Goal: Information Seeking & Learning: Learn about a topic

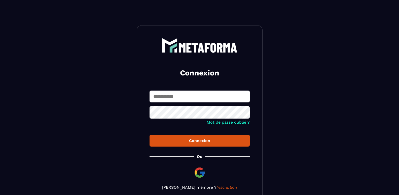
type input "**********"
click at [194, 142] on div "Connexion" at bounding box center [200, 140] width 92 height 5
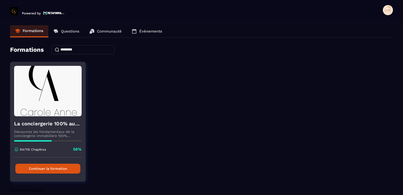
click at [53, 170] on button "Continuer la formation" at bounding box center [47, 168] width 65 height 10
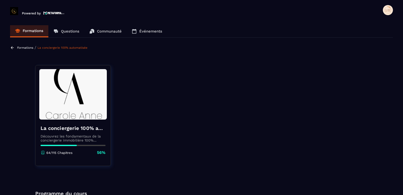
click at [111, 32] on p "Communauté" at bounding box center [109, 31] width 25 height 5
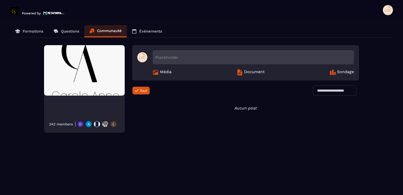
click at [66, 32] on p "Questions" at bounding box center [70, 31] width 18 height 5
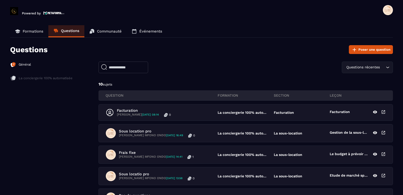
scroll to position [25, 0]
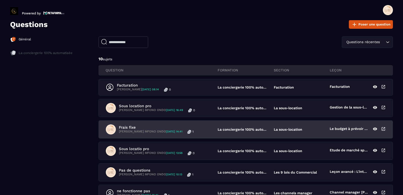
click at [160, 132] on p "[PERSON_NAME] MFONO ONDO [DATE] 14:41" at bounding box center [150, 131] width 63 height 4
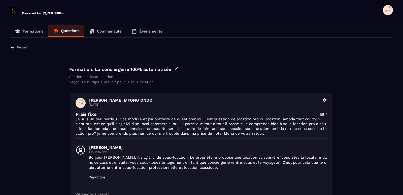
scroll to position [57, 0]
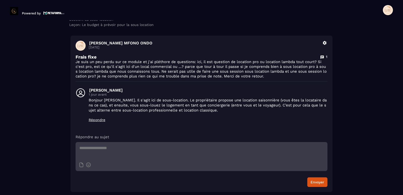
click at [258, 181] on div "Envoyer" at bounding box center [201, 182] width 252 height 10
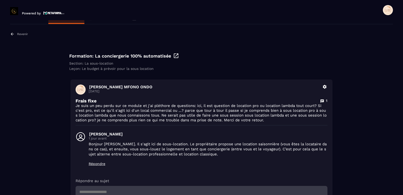
scroll to position [0, 0]
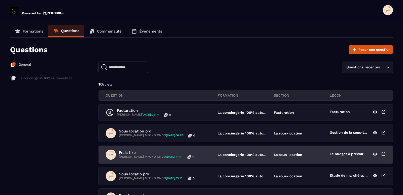
click at [202, 159] on div "Frais fixe [PERSON_NAME] MFONO ONDO [DATE] 14:41 1" at bounding box center [162, 154] width 112 height 10
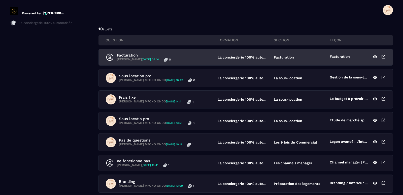
scroll to position [75, 0]
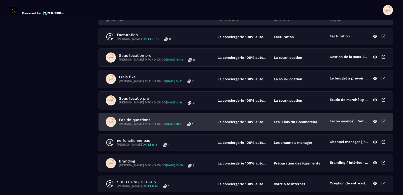
click at [144, 117] on div "Pas de questions [PERSON_NAME] MFONO ONDO [DATE] 10:13 1" at bounding box center [162, 122] width 112 height 10
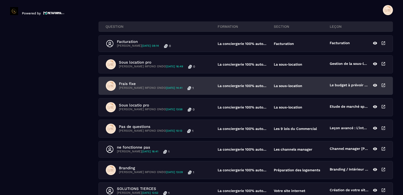
scroll to position [75, 0]
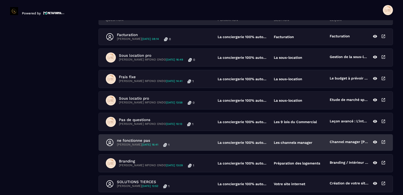
click at [147, 140] on p "ne fonctionne pas" at bounding box center [143, 140] width 53 height 5
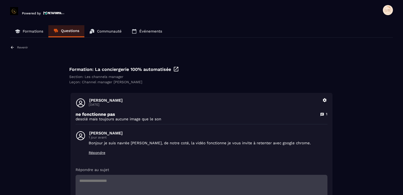
scroll to position [33, 0]
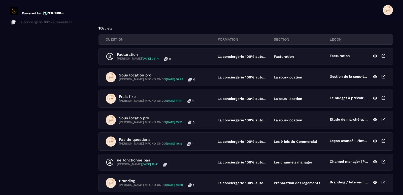
scroll to position [101, 0]
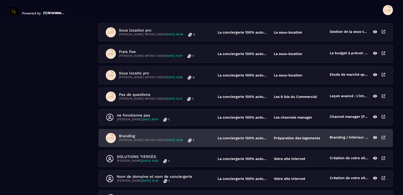
click at [155, 138] on p "[PERSON_NAME] MFONO ONDO [DATE] 13:09" at bounding box center [151, 140] width 64 height 4
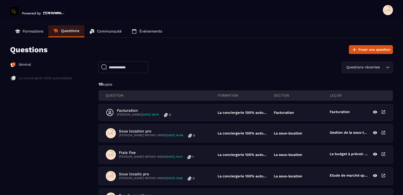
scroll to position [86, 0]
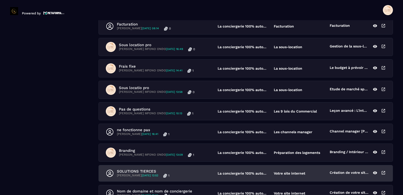
click at [151, 171] on p "SOLUTIONS TIERCES" at bounding box center [143, 171] width 53 height 5
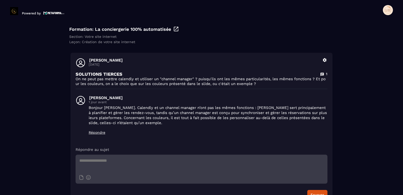
scroll to position [27, 0]
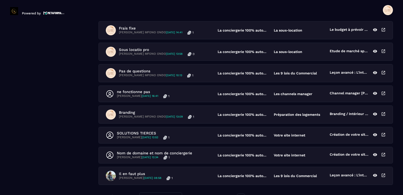
scroll to position [151, 0]
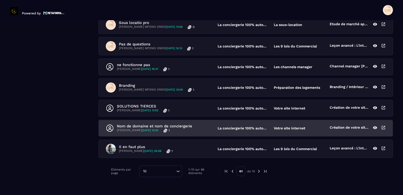
click at [175, 124] on p "Nom de domaine et nom de conciergerie" at bounding box center [154, 126] width 75 height 5
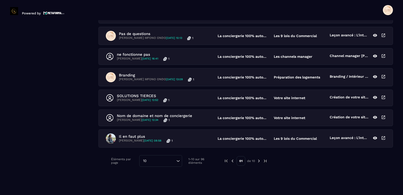
scroll to position [136, 0]
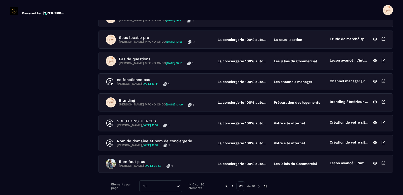
click at [259, 186] on img at bounding box center [258, 185] width 5 height 5
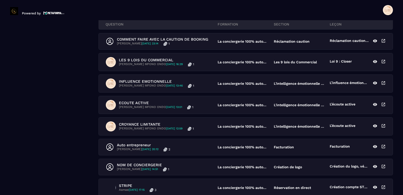
scroll to position [61, 0]
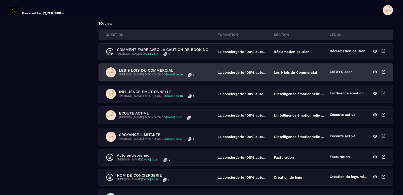
click at [159, 72] on p "LES 9 LOIS DU COMMERCIAL" at bounding box center [156, 70] width 75 height 5
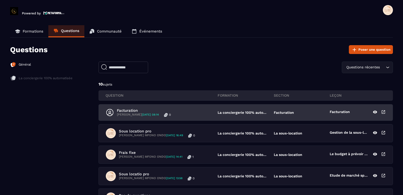
click at [159, 113] on span "[DATE] 08:14" at bounding box center [150, 114] width 17 height 3
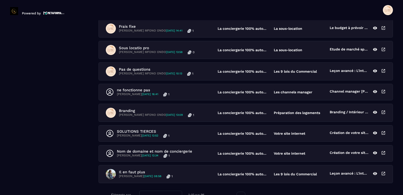
scroll to position [161, 0]
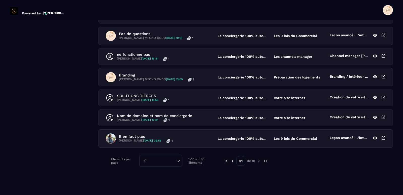
click at [259, 161] on img at bounding box center [258, 160] width 5 height 5
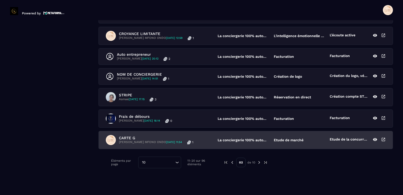
click at [150, 138] on p "CARTE G" at bounding box center [156, 137] width 74 height 5
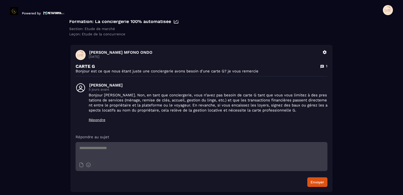
scroll to position [23, 0]
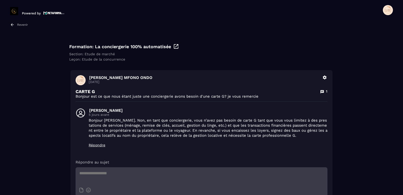
click at [99, 146] on p "Répondre" at bounding box center [208, 145] width 239 height 4
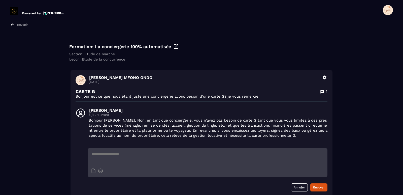
click at [121, 151] on textarea at bounding box center [208, 157] width 240 height 18
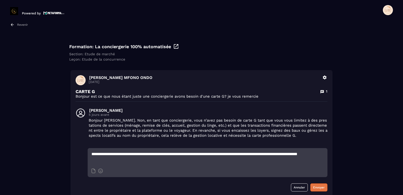
type textarea "**********"
click at [317, 187] on button "Envoyer" at bounding box center [318, 187] width 17 height 8
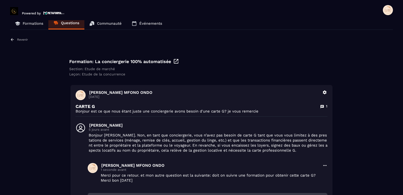
scroll to position [0, 0]
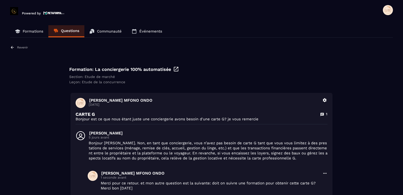
click at [148, 31] on p "Événements" at bounding box center [150, 31] width 23 height 5
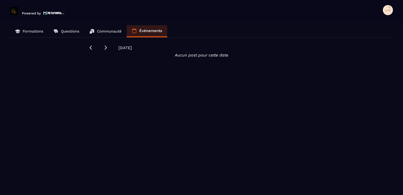
click at [117, 33] on p "Communauté" at bounding box center [109, 31] width 25 height 5
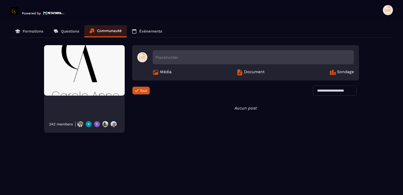
click at [167, 72] on span "Média" at bounding box center [166, 72] width 12 height 6
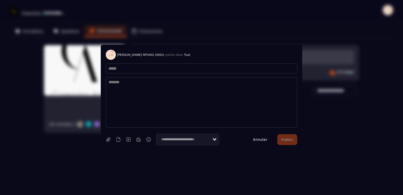
click at [261, 139] on link "Annuler" at bounding box center [260, 139] width 14 height 5
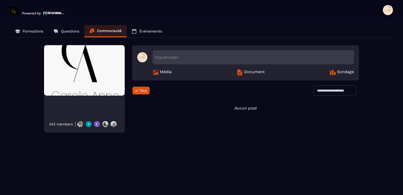
click at [252, 71] on span "Document" at bounding box center [254, 72] width 21 height 6
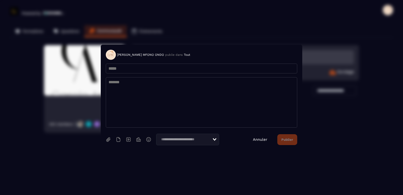
click at [262, 140] on link "Annuler" at bounding box center [260, 139] width 14 height 5
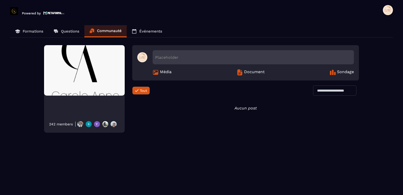
click at [342, 72] on span "Sondage" at bounding box center [345, 72] width 17 height 6
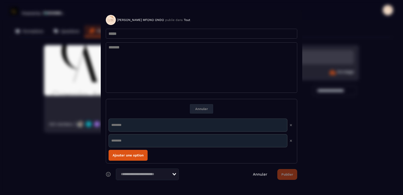
click at [259, 173] on link "Annuler" at bounding box center [260, 174] width 14 height 5
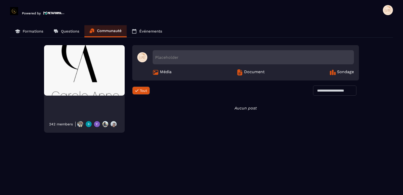
click at [347, 72] on span "Sondage" at bounding box center [345, 72] width 17 height 6
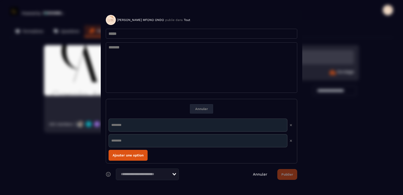
click at [174, 174] on icon "Search for option" at bounding box center [174, 174] width 4 height 3
click at [255, 175] on link "Annuler" at bounding box center [260, 174] width 14 height 5
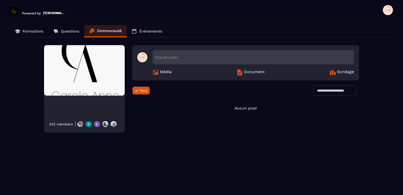
click at [35, 30] on p "Formations" at bounding box center [33, 31] width 21 height 5
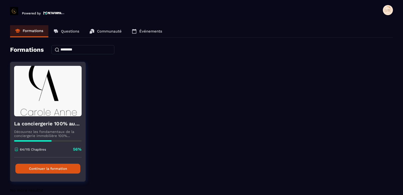
click at [52, 169] on button "Continuer la formation" at bounding box center [47, 168] width 65 height 10
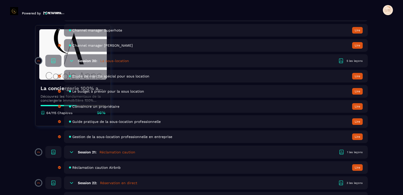
scroll to position [1283, 0]
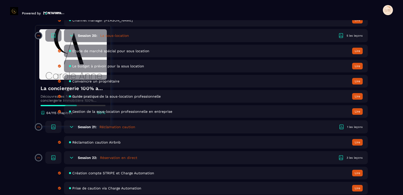
click at [71, 159] on icon at bounding box center [71, 157] width 5 height 5
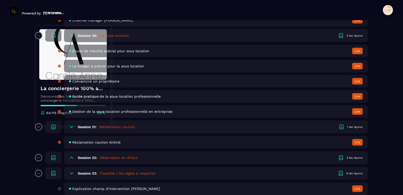
click at [71, 127] on icon at bounding box center [71, 127] width 3 height 2
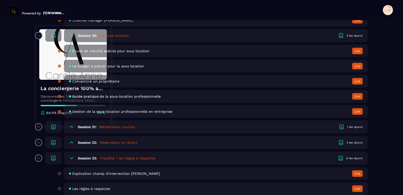
scroll to position [1309, 0]
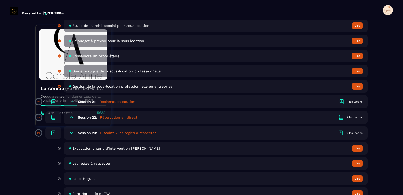
click at [103, 133] on h5 "Fiscalité / les règles à respecter" at bounding box center [128, 132] width 56 height 5
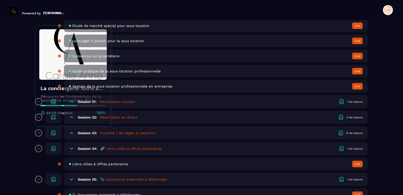
click at [70, 149] on icon at bounding box center [71, 148] width 5 height 5
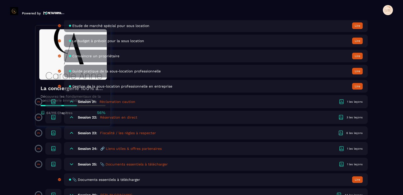
click at [70, 149] on icon at bounding box center [71, 148] width 5 height 5
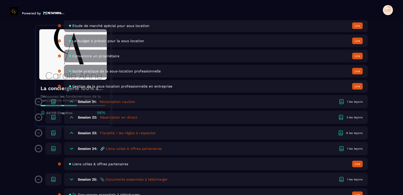
click at [105, 164] on span "Liens utiles & offres partenaires" at bounding box center [100, 164] width 56 height 4
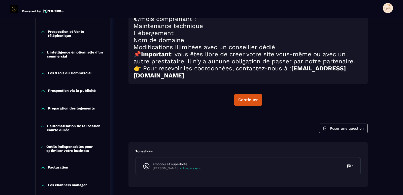
scroll to position [354, 0]
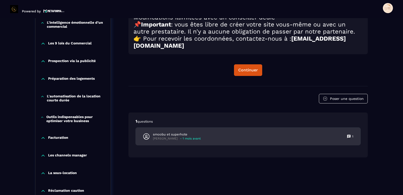
click at [192, 140] on p "- 1 mois avant" at bounding box center [190, 138] width 21 height 4
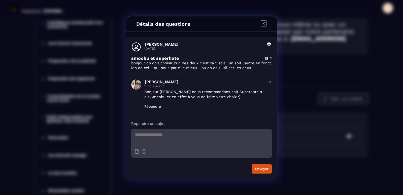
click at [262, 24] on icon "Modal window" at bounding box center [263, 23] width 6 height 6
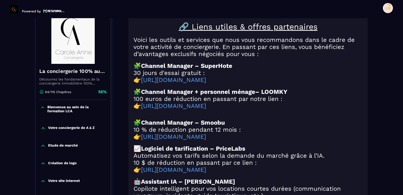
scroll to position [52, 0]
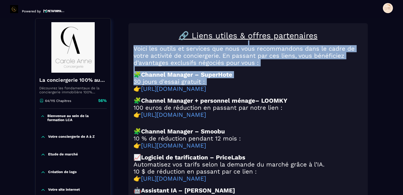
drag, startPoint x: 320, startPoint y: 37, endPoint x: 133, endPoint y: 88, distance: 194.0
click at [133, 88] on div "🔗 Liens utiles & offres partenaires Voici les outils et services que nous vous …" at bounding box center [247, 189] width 239 height 333
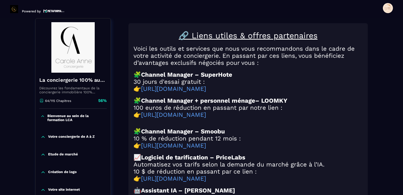
click at [333, 88] on h2 "👉 [URL][DOMAIN_NAME]" at bounding box center [247, 88] width 229 height 7
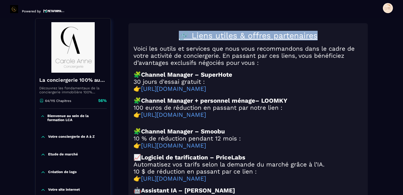
drag, startPoint x: 322, startPoint y: 37, endPoint x: 179, endPoint y: 38, distance: 142.7
click at [179, 38] on h1 "🔗 Liens utiles & offres partenaires" at bounding box center [247, 36] width 229 height 10
copy u "🔗 Liens utiles & offres partenaires"
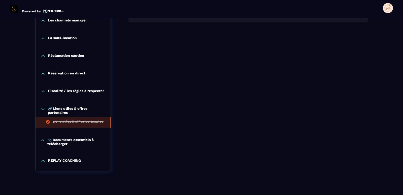
scroll to position [498, 0]
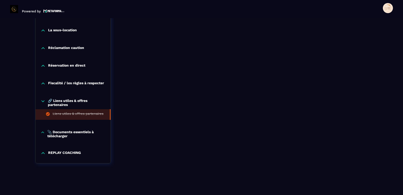
click at [44, 100] on icon at bounding box center [43, 101] width 3 height 2
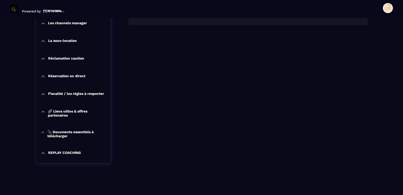
scroll to position [488, 0]
click at [44, 131] on icon at bounding box center [43, 132] width 4 height 5
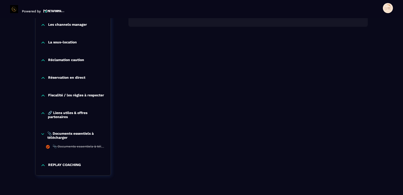
scroll to position [498, 0]
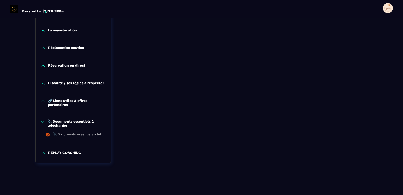
click at [43, 153] on icon at bounding box center [43, 152] width 5 height 5
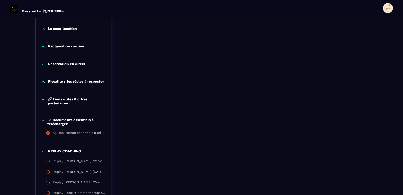
click at [65, 99] on p "🔗 Liens utiles & offres partenaires" at bounding box center [77, 101] width 58 height 8
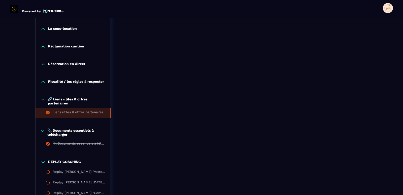
click at [43, 131] on icon at bounding box center [43, 130] width 4 height 5
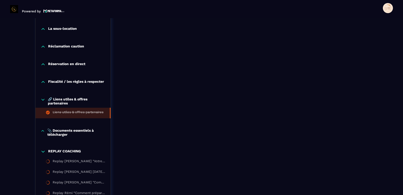
click at [68, 112] on div "Liens utiles & offres partenaires" at bounding box center [78, 113] width 51 height 6
click at [81, 112] on div "Liens utiles & offres partenaires" at bounding box center [78, 113] width 51 height 6
click at [82, 102] on p "🔗 Liens utiles & offres partenaires" at bounding box center [77, 101] width 58 height 8
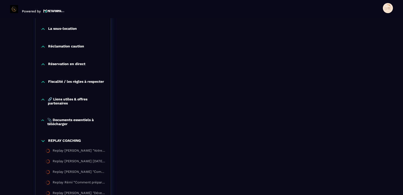
click at [81, 108] on div "🔗 Liens utiles & offres partenaires" at bounding box center [72, 102] width 75 height 21
click at [63, 103] on p "🔗 Liens utiles & offres partenaires" at bounding box center [77, 101] width 58 height 8
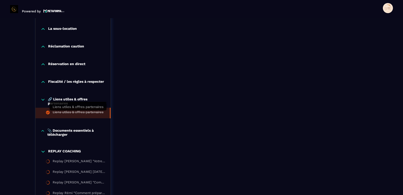
click at [69, 113] on div "Liens utiles & offres partenaires" at bounding box center [78, 113] width 51 height 6
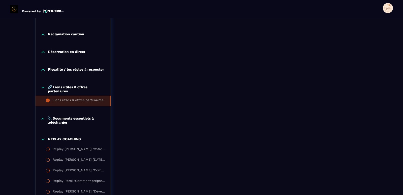
scroll to position [460, 0]
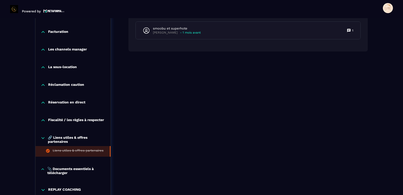
click at [63, 171] on p "📎 Documents essentiels à télécharger" at bounding box center [76, 170] width 58 height 8
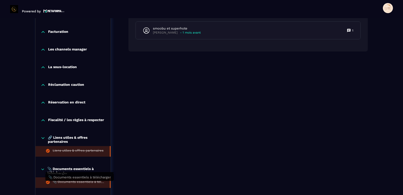
click at [62, 183] on div "📎 Documents essentiels à télécharger" at bounding box center [79, 182] width 52 height 6
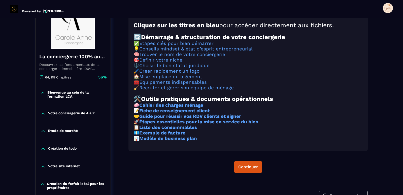
scroll to position [52, 0]
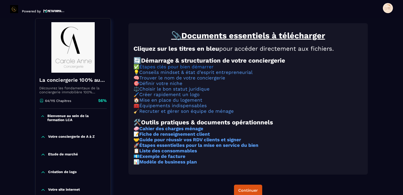
click at [161, 69] on link "Étapes clés pour bien démarrer" at bounding box center [176, 67] width 74 height 6
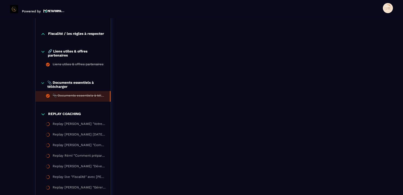
scroll to position [521, 0]
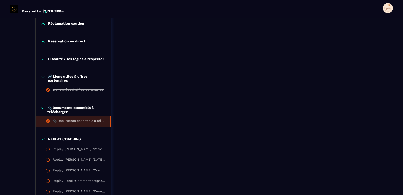
click at [42, 140] on icon at bounding box center [43, 139] width 3 height 2
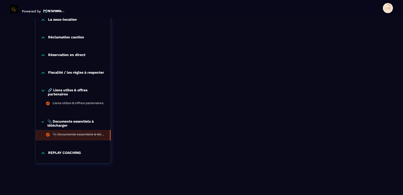
scroll to position [509, 0]
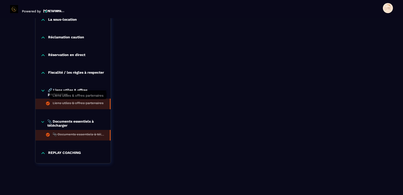
click at [71, 102] on div "Liens utiles & offres partenaires" at bounding box center [78, 104] width 51 height 6
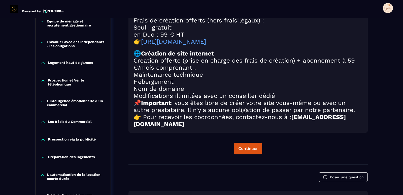
scroll to position [254, 0]
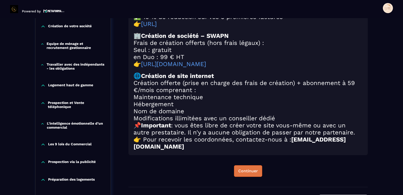
click at [250, 173] on div "Continuer" at bounding box center [248, 170] width 20 height 5
click at [252, 173] on div "Continuer" at bounding box center [248, 170] width 20 height 5
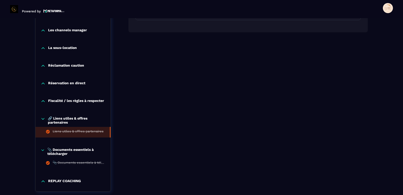
scroll to position [509, 0]
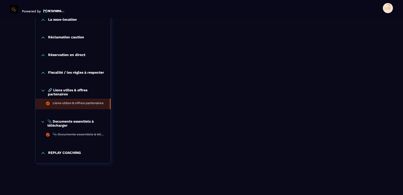
click at [43, 88] on icon at bounding box center [43, 90] width 5 height 5
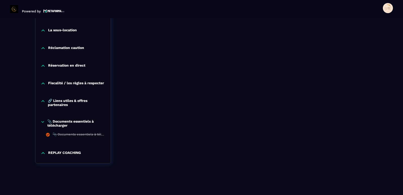
scroll to position [498, 0]
click at [42, 121] on icon at bounding box center [43, 121] width 4 height 5
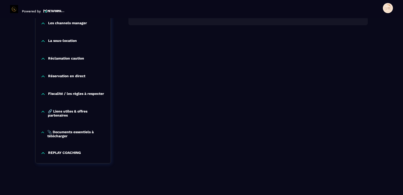
scroll to position [488, 0]
click at [59, 92] on p "Fiscalité / les règles à respecter" at bounding box center [76, 93] width 56 height 5
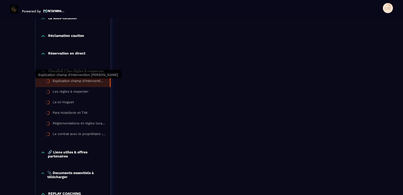
click at [69, 81] on div "Explication champ d'intervention [PERSON_NAME]" at bounding box center [79, 82] width 52 height 6
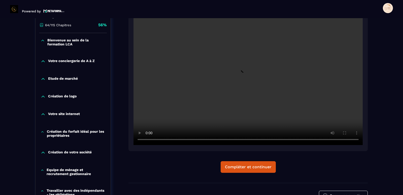
scroll to position [178, 0]
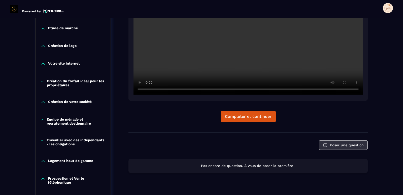
click at [337, 145] on button "Poser une question" at bounding box center [343, 145] width 49 height 10
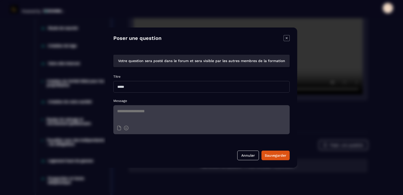
click at [147, 88] on input "Modal window" at bounding box center [201, 87] width 176 height 12
type input "**********"
click at [136, 113] on textarea "Modal window" at bounding box center [201, 114] width 176 height 18
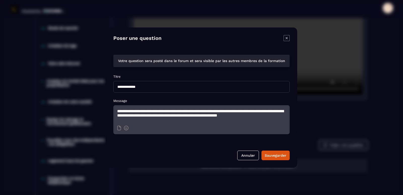
scroll to position [1, 0]
type textarea "**********"
click at [269, 154] on div "Sauvegarder" at bounding box center [275, 155] width 22 height 5
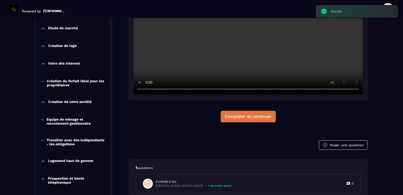
click at [251, 111] on button "Compléter et continuer" at bounding box center [247, 116] width 55 height 12
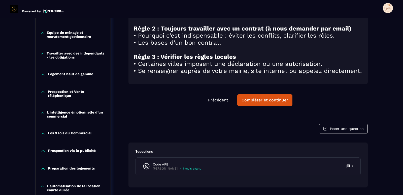
scroll to position [277, 0]
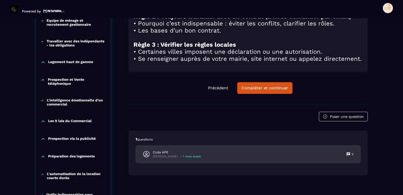
click at [190, 163] on div "Code APE [PERSON_NAME] - 1 mois avant 2" at bounding box center [248, 153] width 224 height 17
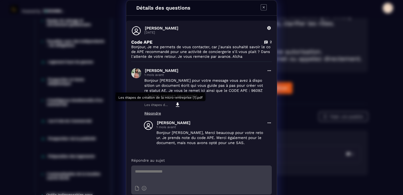
click at [176, 104] on icon "Modal window" at bounding box center [178, 104] width 4 height 4
click at [261, 7] on icon "Modal window" at bounding box center [263, 7] width 6 height 6
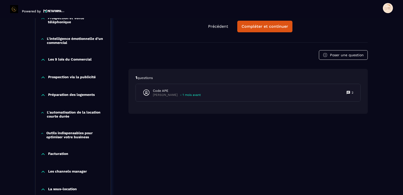
scroll to position [327, 0]
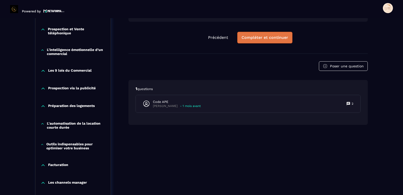
click at [270, 40] on div "Compléter et continuer" at bounding box center [264, 37] width 47 height 5
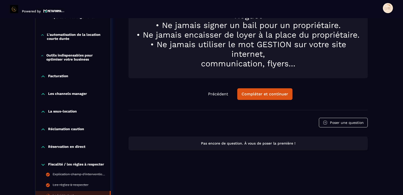
scroll to position [430, 0]
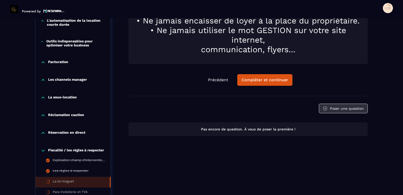
click at [339, 108] on button "Poser une question" at bounding box center [343, 108] width 49 height 10
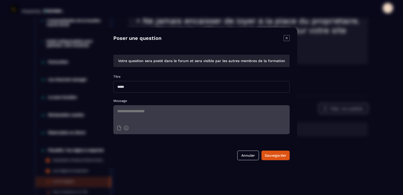
click at [188, 84] on input "Modal window" at bounding box center [201, 87] width 176 height 12
type input "**********"
click at [162, 112] on textarea "Modal window" at bounding box center [201, 114] width 176 height 18
type textarea "*"
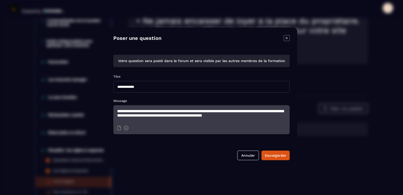
scroll to position [1, 0]
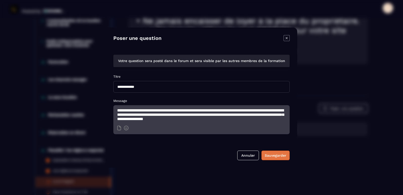
type textarea "**********"
click at [269, 154] on div "Sauvegarder" at bounding box center [275, 155] width 22 height 5
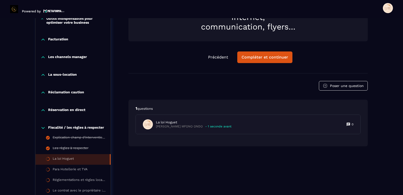
scroll to position [455, 0]
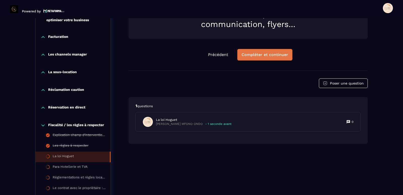
click at [266, 55] on div "Compléter et continuer" at bounding box center [264, 54] width 47 height 5
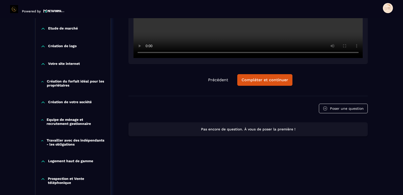
scroll to position [178, 0]
click at [262, 78] on div "Compléter et continuer" at bounding box center [264, 79] width 47 height 5
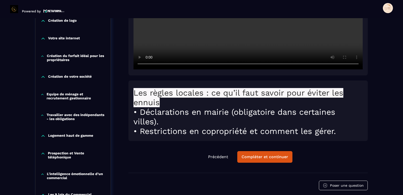
scroll to position [178, 0]
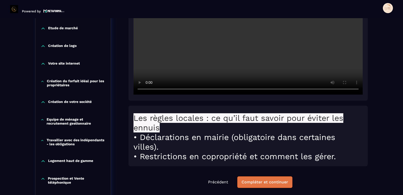
click at [263, 183] on div "Compléter et continuer" at bounding box center [264, 181] width 47 height 5
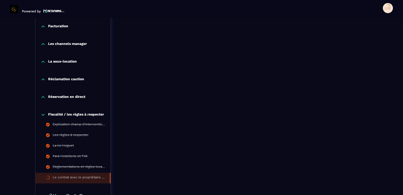
scroll to position [350, 0]
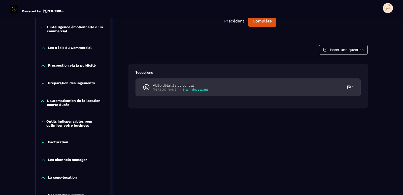
click at [195, 88] on p "- 3 semaines avant" at bounding box center [194, 90] width 28 height 4
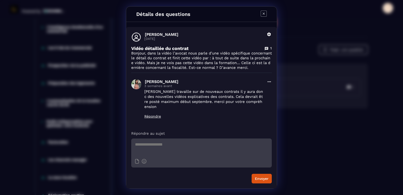
click at [263, 13] on icon "Modal window" at bounding box center [263, 14] width 2 height 2
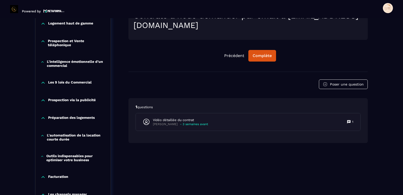
scroll to position [325, 0]
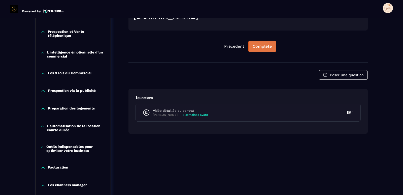
click at [261, 46] on div "Complète" at bounding box center [261, 46] width 19 height 5
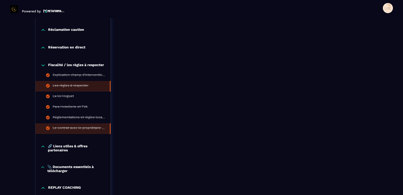
scroll to position [551, 0]
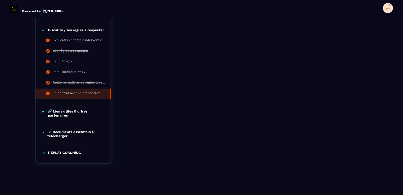
click at [59, 155] on p "REPLAY COACHING" at bounding box center [64, 152] width 33 height 5
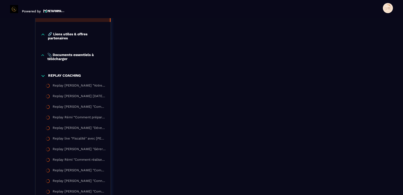
scroll to position [601, 0]
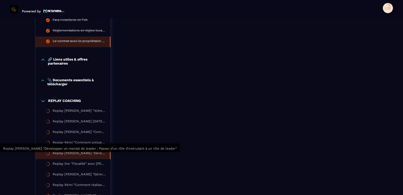
click at [80, 153] on div "Replay [PERSON_NAME] "Développer un mental de leader : Passer d'un rôle d'exécu…" at bounding box center [79, 154] width 52 height 6
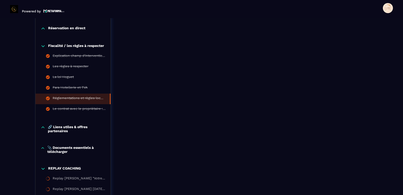
scroll to position [530, 0]
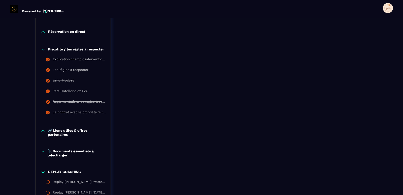
click at [43, 51] on icon at bounding box center [43, 49] width 5 height 5
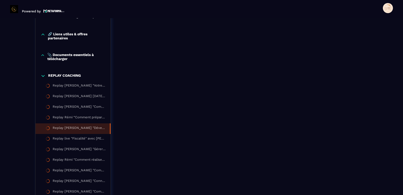
scroll to position [505, 0]
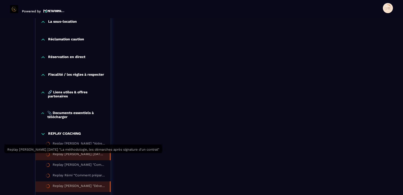
click at [61, 154] on div "Replay [PERSON_NAME] [DATE] "La méthodologie, les démarches après signature d'u…" at bounding box center [79, 155] width 52 height 6
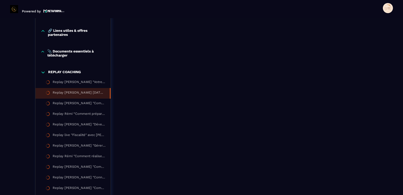
scroll to position [581, 0]
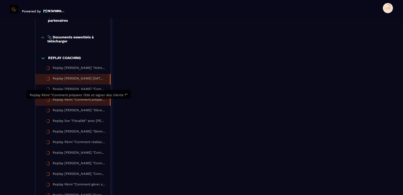
click at [59, 102] on div "Replay Rémi “Comment préparer l’été et signer des clients ?”" at bounding box center [79, 100] width 52 height 6
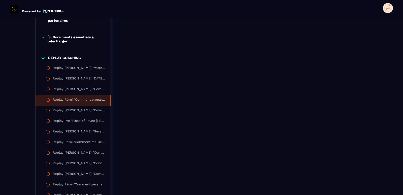
scroll to position [556, 0]
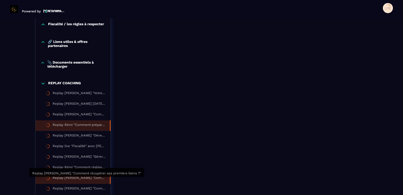
click at [73, 181] on div "Replay [PERSON_NAME] "Comment récupérer ses premiers biens ?"" at bounding box center [79, 178] width 52 height 6
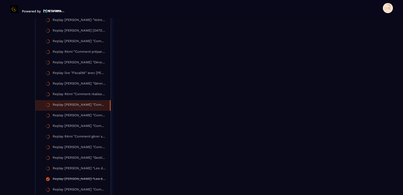
scroll to position [629, 0]
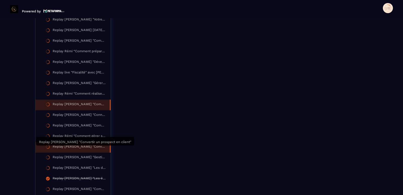
click at [74, 148] on div "Replay [PERSON_NAME] "Convertir un prospect en client"" at bounding box center [79, 147] width 52 height 6
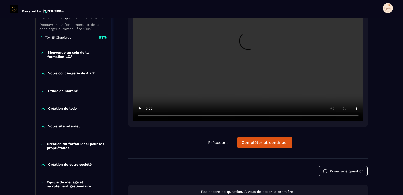
scroll to position [128, 0]
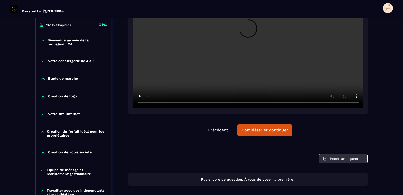
click at [343, 160] on button "Poser une question" at bounding box center [343, 159] width 49 height 10
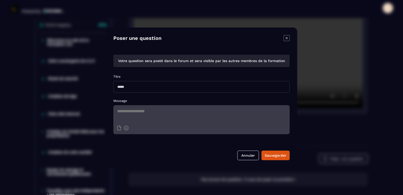
click at [153, 87] on input "Modal window" at bounding box center [201, 87] width 176 height 12
type input "**********"
click at [125, 112] on textarea "Modal window" at bounding box center [201, 114] width 176 height 18
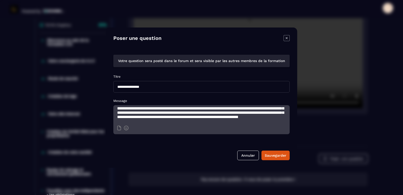
scroll to position [14, 0]
click at [214, 117] on textarea "**********" at bounding box center [201, 114] width 176 height 18
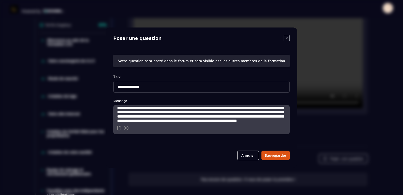
click at [237, 113] on textarea "**********" at bounding box center [201, 114] width 176 height 18
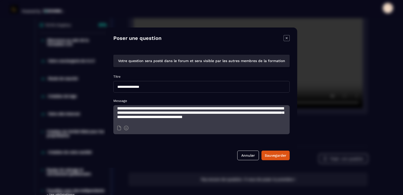
scroll to position [19, 0]
click at [145, 116] on textarea "**********" at bounding box center [201, 114] width 176 height 18
type textarea "**********"
click at [278, 156] on div "Sauvegarder" at bounding box center [275, 155] width 22 height 5
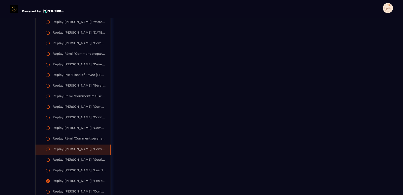
scroll to position [656, 0]
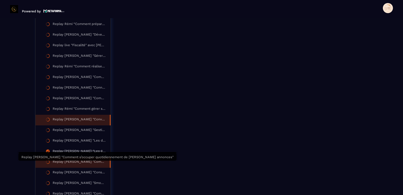
click at [71, 162] on div "Replay [PERSON_NAME] "Comment s’occuper quotidiennement de [PERSON_NAME] annonc…" at bounding box center [79, 162] width 52 height 6
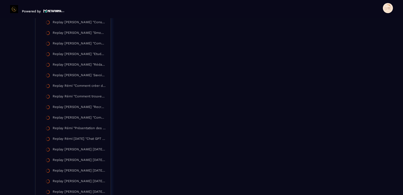
scroll to position [807, 0]
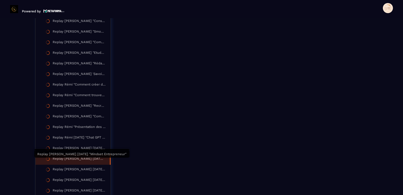
click at [68, 160] on div "Replay [PERSON_NAME] [DATE] "Mindset Entrepreneur"" at bounding box center [79, 159] width 52 height 6
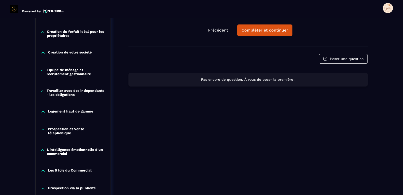
scroll to position [198, 0]
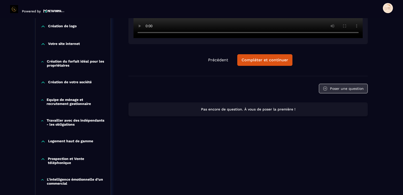
click at [347, 90] on button "Poser une question" at bounding box center [343, 89] width 49 height 10
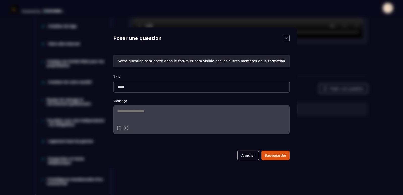
click at [133, 118] on textarea "Modal window" at bounding box center [201, 114] width 176 height 18
type textarea "**********"
click at [134, 86] on input "Modal window" at bounding box center [201, 87] width 176 height 12
type input "*"
type input "**********"
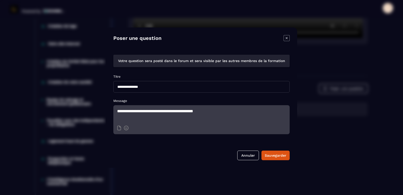
click at [222, 113] on textarea "**********" at bounding box center [201, 114] width 176 height 18
type textarea "**********"
click at [273, 156] on div "Sauvegarder" at bounding box center [275, 155] width 22 height 5
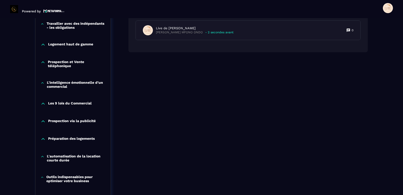
scroll to position [374, 0]
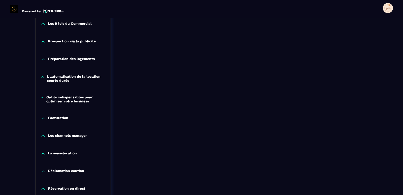
click at [67, 134] on p "Les channels manager" at bounding box center [67, 135] width 39 height 5
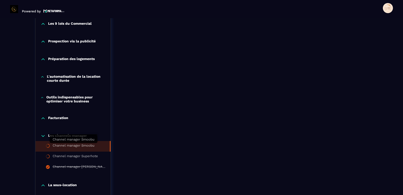
click at [64, 145] on div "Channel manager Smoobu" at bounding box center [74, 146] width 42 height 6
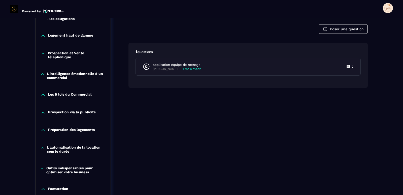
scroll to position [304, 0]
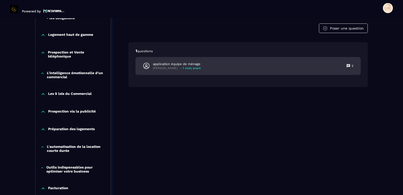
click at [191, 66] on p "- 1 mois avant" at bounding box center [190, 68] width 21 height 4
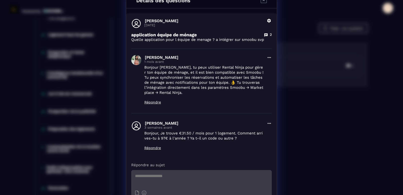
scroll to position [0, 0]
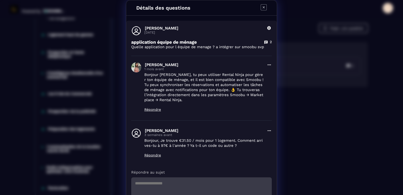
click at [261, 7] on icon "Modal window" at bounding box center [263, 7] width 6 height 6
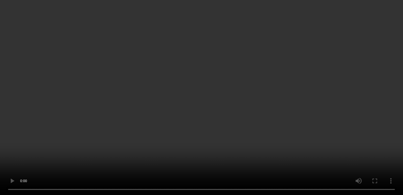
scroll to position [229, 0]
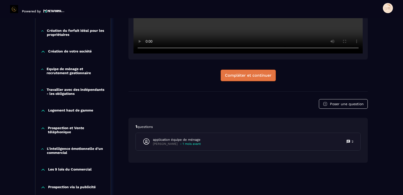
click at [245, 78] on button "Compléter et continuer" at bounding box center [247, 75] width 55 height 12
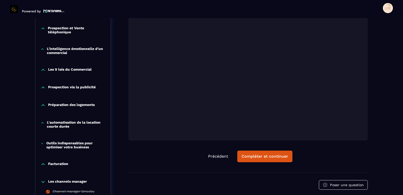
scroll to position [329, 0]
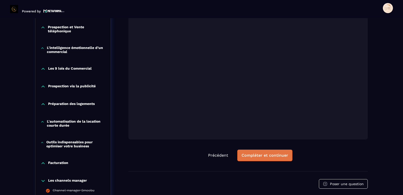
click at [258, 156] on div "Compléter et continuer" at bounding box center [264, 155] width 47 height 5
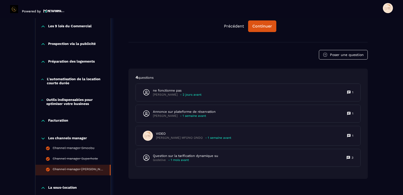
scroll to position [377, 0]
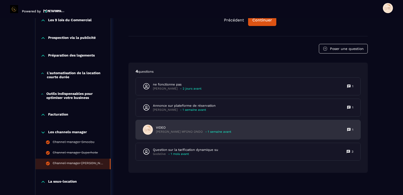
click at [229, 135] on div "VIDEO [PERSON_NAME] MFONO ONDO - 1 semaine avant 1" at bounding box center [248, 129] width 224 height 19
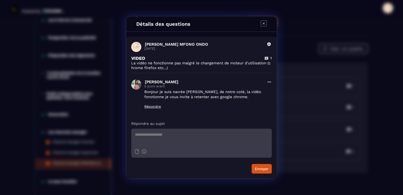
click at [141, 134] on textarea "Modal window" at bounding box center [201, 137] width 140 height 18
type textarea "**********"
click at [256, 169] on button "Envoyer" at bounding box center [261, 169] width 20 height 10
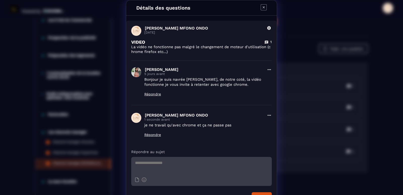
click at [260, 7] on icon "Modal window" at bounding box center [263, 7] width 6 height 6
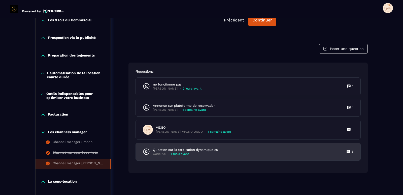
click at [191, 152] on p "Question sur la tarification dynamique su" at bounding box center [185, 149] width 65 height 5
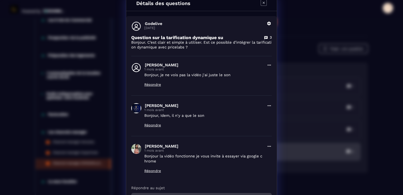
scroll to position [0, 0]
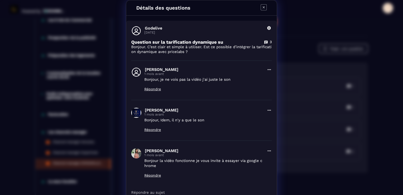
click at [257, 9] on div "Détails des questions" at bounding box center [201, 7] width 150 height 15
click at [262, 7] on icon "Modal window" at bounding box center [263, 7] width 6 height 6
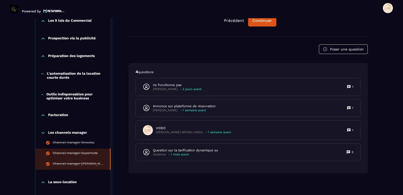
scroll to position [377, 0]
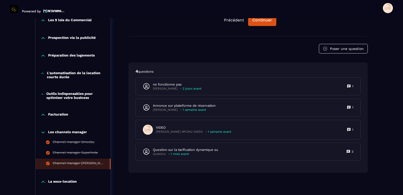
click at [42, 132] on icon at bounding box center [43, 132] width 5 height 5
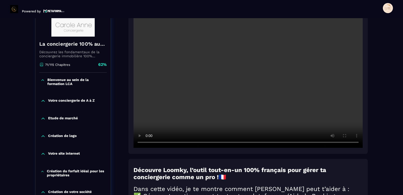
scroll to position [25, 0]
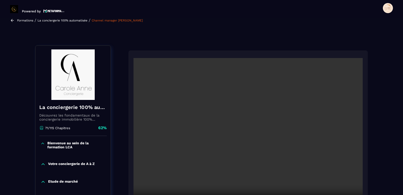
click at [42, 143] on icon at bounding box center [43, 142] width 3 height 1
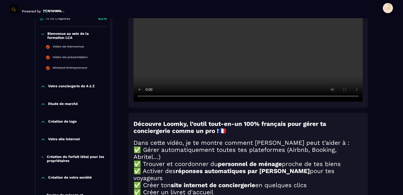
scroll to position [126, 0]
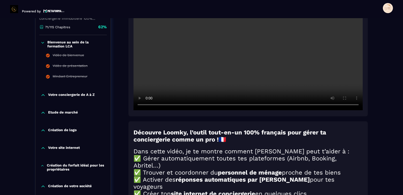
click at [43, 42] on icon at bounding box center [43, 42] width 4 height 5
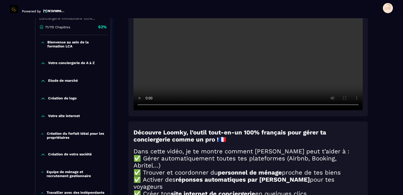
click at [43, 63] on icon at bounding box center [43, 63] width 3 height 2
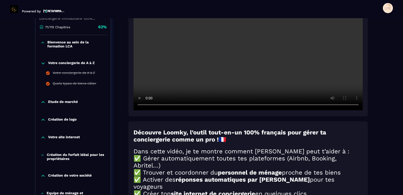
click at [43, 63] on icon at bounding box center [43, 63] width 5 height 5
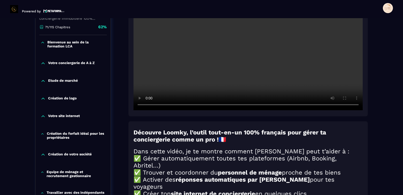
click at [43, 83] on icon at bounding box center [43, 80] width 5 height 5
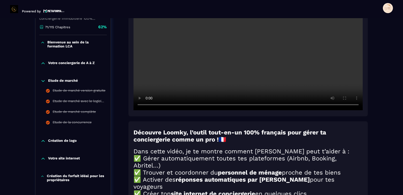
click at [43, 83] on icon at bounding box center [43, 80] width 5 height 5
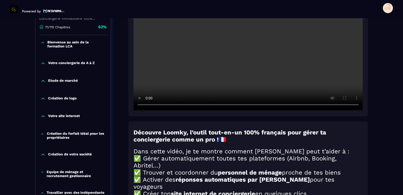
click at [44, 98] on icon at bounding box center [43, 99] width 3 height 2
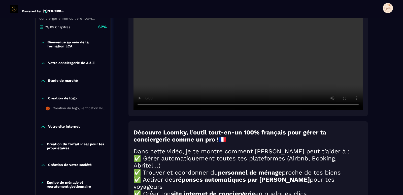
click at [44, 98] on icon at bounding box center [43, 99] width 3 height 2
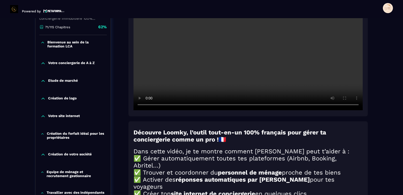
click at [44, 116] on icon at bounding box center [43, 115] width 5 height 5
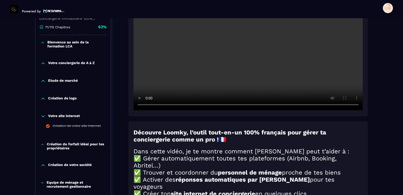
click at [44, 116] on icon at bounding box center [43, 116] width 3 height 2
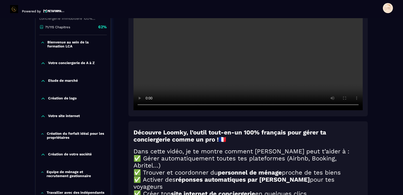
click at [41, 134] on icon at bounding box center [43, 133] width 4 height 5
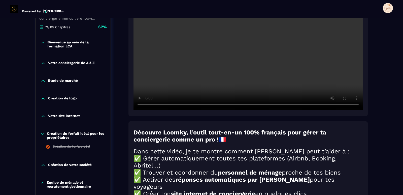
click at [41, 134] on icon at bounding box center [43, 133] width 4 height 5
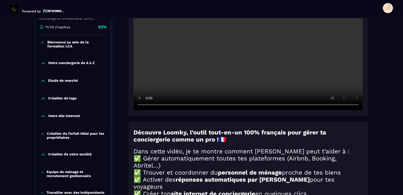
click at [43, 154] on icon at bounding box center [43, 154] width 5 height 5
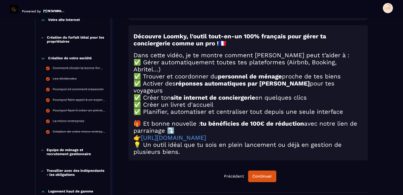
scroll to position [226, 0]
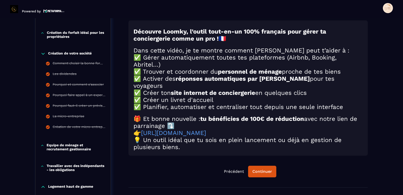
click at [42, 54] on icon at bounding box center [43, 53] width 5 height 5
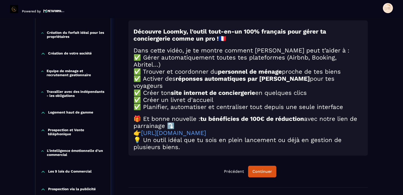
click at [43, 70] on icon at bounding box center [43, 71] width 4 height 5
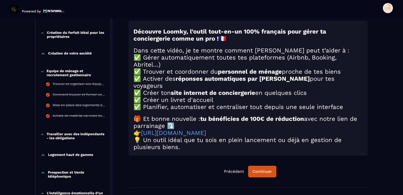
click at [43, 72] on icon at bounding box center [43, 71] width 4 height 5
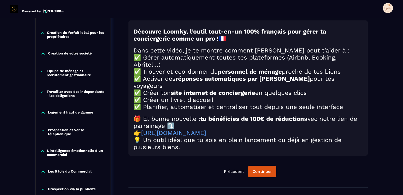
click at [43, 91] on icon at bounding box center [43, 91] width 4 height 5
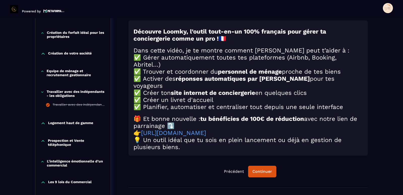
click at [43, 91] on icon at bounding box center [43, 91] width 4 height 5
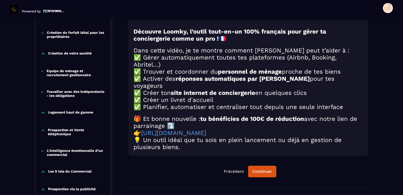
click at [43, 113] on icon at bounding box center [43, 112] width 5 height 5
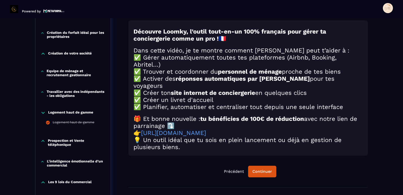
click at [43, 113] on icon at bounding box center [43, 113] width 3 height 2
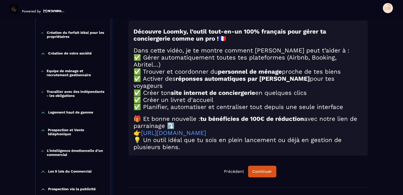
click at [43, 130] on icon at bounding box center [43, 130] width 5 height 5
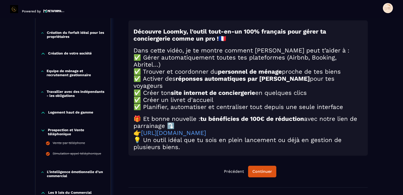
click at [43, 130] on icon at bounding box center [43, 130] width 5 height 5
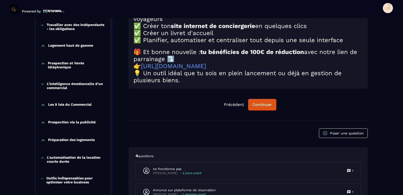
scroll to position [302, 0]
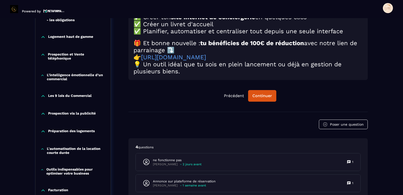
click at [43, 74] on icon at bounding box center [43, 75] width 4 height 5
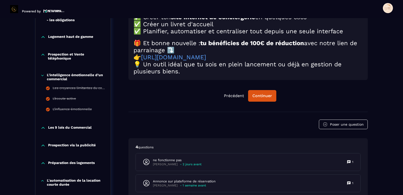
click at [43, 74] on icon at bounding box center [43, 75] width 4 height 5
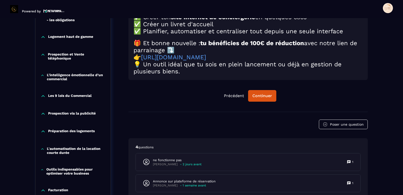
click at [43, 94] on icon at bounding box center [43, 95] width 5 height 5
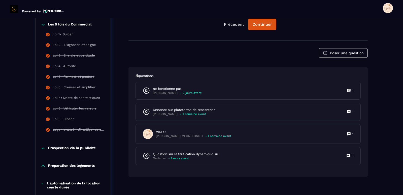
scroll to position [377, 0]
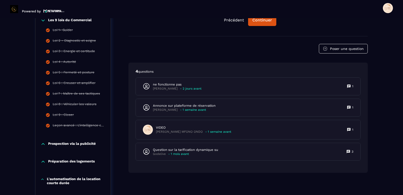
click at [43, 20] on icon at bounding box center [43, 20] width 5 height 5
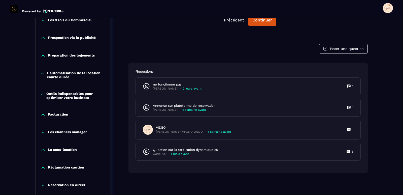
click at [43, 19] on icon at bounding box center [43, 20] width 5 height 5
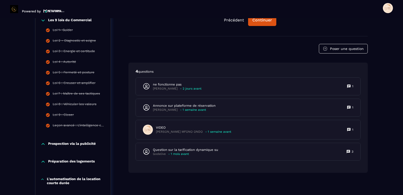
click at [43, 19] on icon at bounding box center [43, 20] width 5 height 5
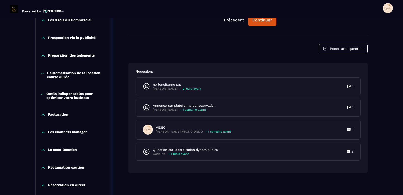
click at [43, 39] on icon at bounding box center [43, 37] width 5 height 5
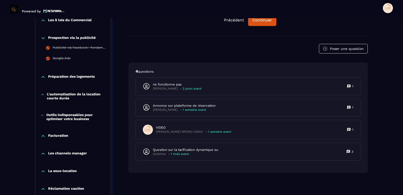
click at [43, 39] on icon at bounding box center [43, 38] width 3 height 2
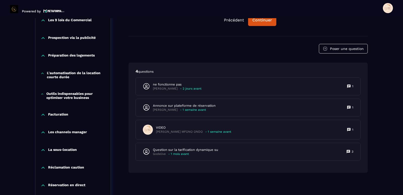
click at [43, 55] on icon at bounding box center [43, 55] width 5 height 5
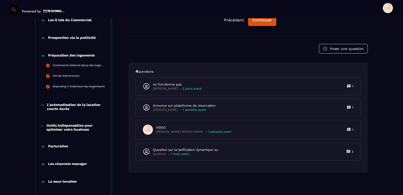
click at [43, 55] on icon at bounding box center [43, 55] width 5 height 5
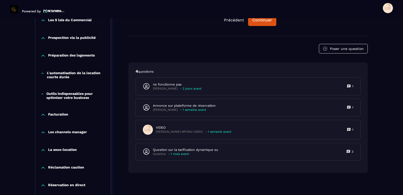
click at [42, 73] on icon at bounding box center [43, 73] width 4 height 5
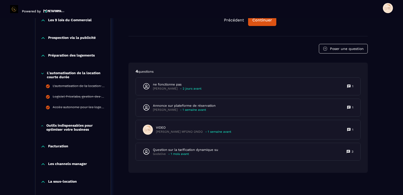
click at [42, 73] on icon at bounding box center [42, 73] width 2 height 1
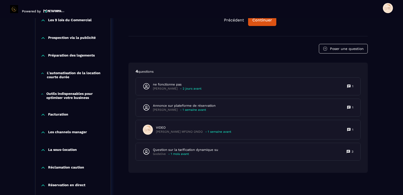
click at [43, 94] on icon at bounding box center [42, 93] width 3 height 5
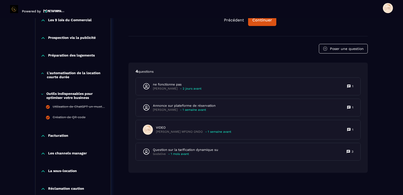
click at [43, 94] on icon at bounding box center [42, 93] width 3 height 5
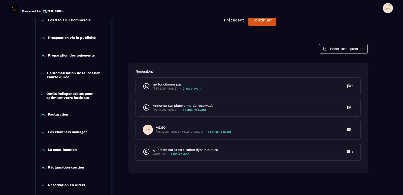
click at [44, 116] on icon at bounding box center [43, 114] width 5 height 5
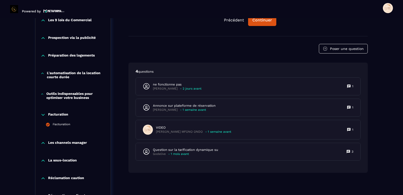
click at [44, 116] on icon at bounding box center [43, 114] width 5 height 5
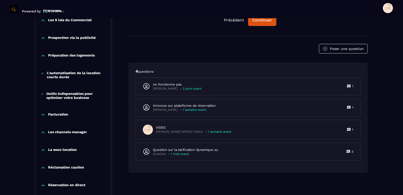
click at [44, 132] on icon at bounding box center [43, 132] width 3 height 2
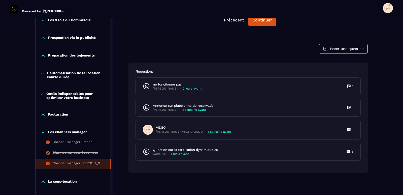
click at [44, 132] on icon at bounding box center [43, 132] width 5 height 5
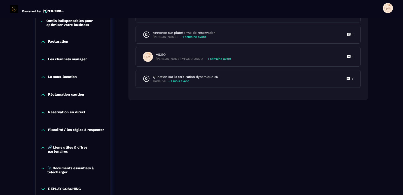
scroll to position [453, 0]
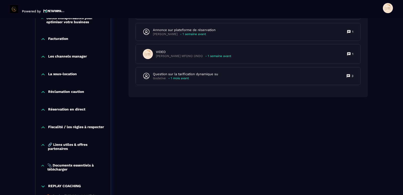
click at [43, 74] on icon at bounding box center [43, 74] width 3 height 2
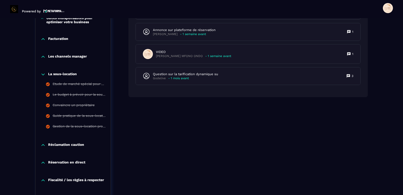
click at [43, 74] on icon at bounding box center [43, 74] width 5 height 5
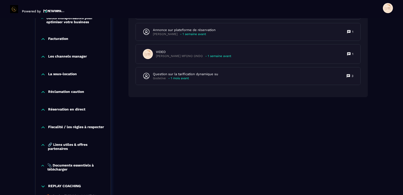
click at [43, 93] on icon at bounding box center [43, 91] width 5 height 5
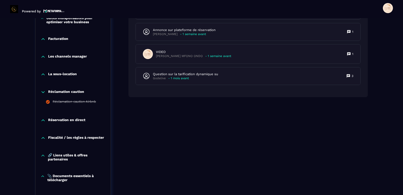
click at [43, 93] on icon at bounding box center [43, 92] width 3 height 2
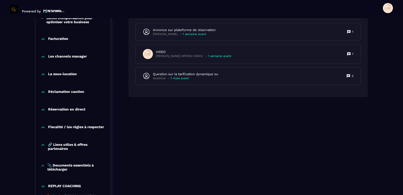
click at [44, 109] on icon at bounding box center [43, 110] width 3 height 2
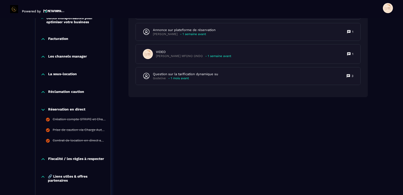
click at [44, 109] on icon at bounding box center [43, 109] width 5 height 5
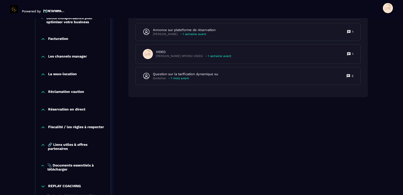
click at [43, 127] on icon at bounding box center [43, 127] width 3 height 2
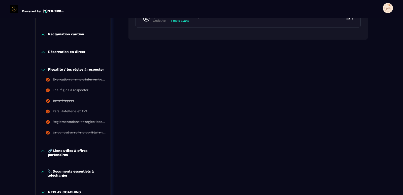
scroll to position [503, 0]
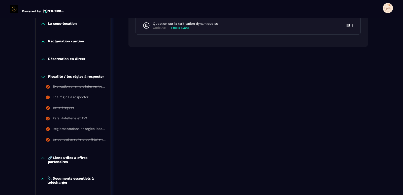
click at [43, 77] on icon at bounding box center [43, 77] width 3 height 2
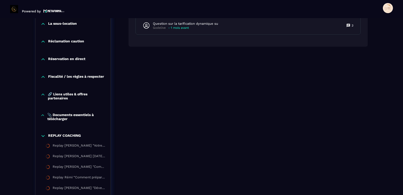
click at [44, 94] on icon at bounding box center [43, 94] width 5 height 5
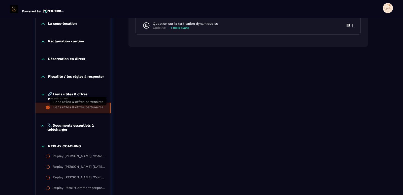
click at [67, 108] on div "Liens utiles & offres partenaires" at bounding box center [78, 108] width 51 height 6
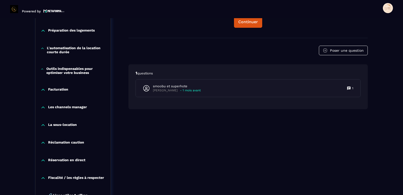
scroll to position [405, 0]
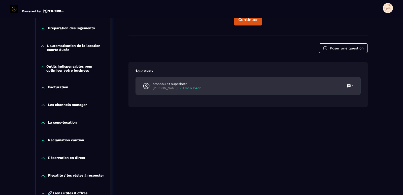
click at [188, 90] on p "- 1 mois avant" at bounding box center [190, 88] width 21 height 4
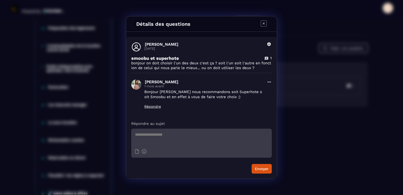
click at [263, 25] on icon "Modal window" at bounding box center [263, 23] width 6 height 6
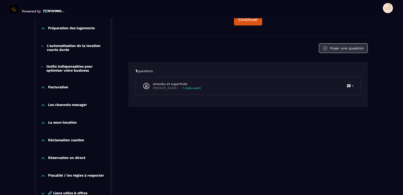
click at [353, 53] on button "Poser une question" at bounding box center [343, 48] width 49 height 10
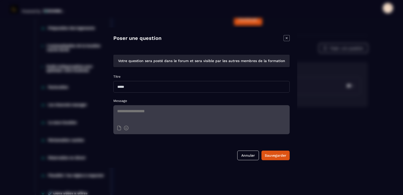
click at [130, 84] on input "Modal window" at bounding box center [201, 87] width 176 height 12
type input "*"
type input "*********"
click at [127, 108] on textarea "Modal window" at bounding box center [201, 114] width 176 height 18
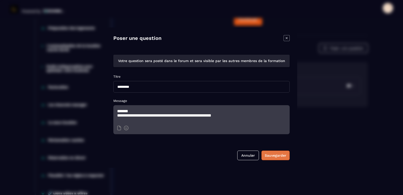
type textarea "**********"
click at [276, 156] on div "Sauvegarder" at bounding box center [275, 155] width 22 height 5
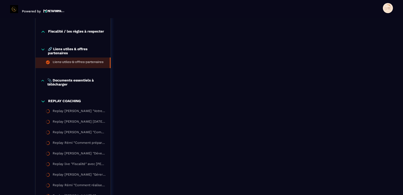
scroll to position [556, 0]
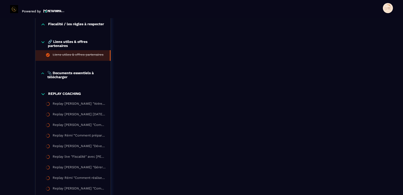
click at [43, 96] on icon at bounding box center [43, 93] width 5 height 5
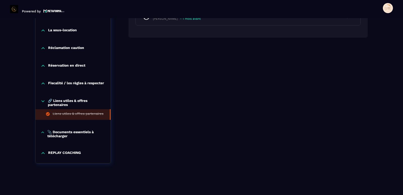
click at [57, 133] on p "📎 Documents essentiels à télécharger" at bounding box center [76, 134] width 58 height 8
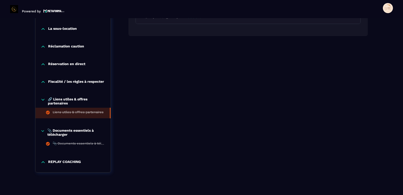
scroll to position [509, 0]
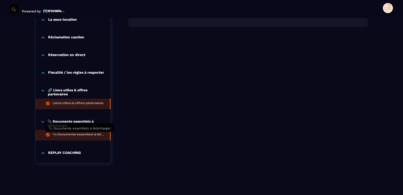
click at [65, 136] on div "📎 Documents essentiels à télécharger" at bounding box center [79, 135] width 52 height 6
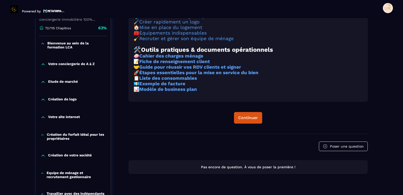
scroll to position [128, 0]
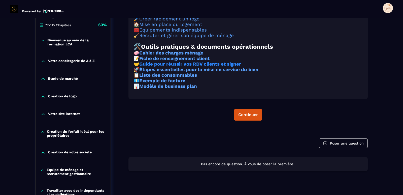
click at [175, 67] on strong "Guide pour réussir vos RDV clients et signer" at bounding box center [190, 64] width 102 height 6
click at [250, 117] on div "Continuer" at bounding box center [248, 114] width 20 height 5
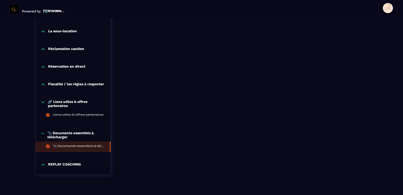
scroll to position [505, 0]
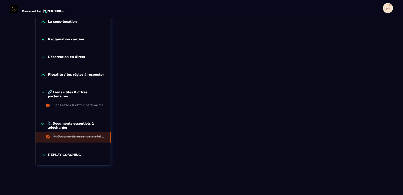
click at [42, 125] on icon at bounding box center [43, 123] width 4 height 5
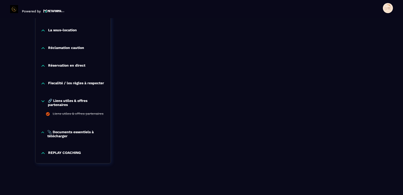
click at [67, 152] on p "REPLAY COACHING" at bounding box center [64, 152] width 33 height 5
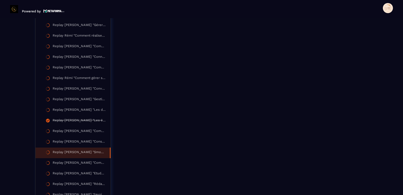
scroll to position [707, 0]
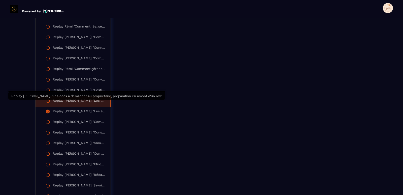
click at [91, 103] on div "Replay [PERSON_NAME] "Les docs à demander au propriétaire, préparation en amont…" at bounding box center [79, 101] width 52 height 6
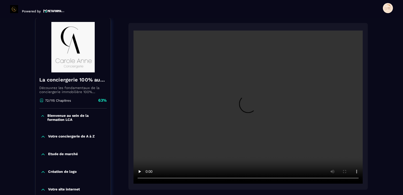
scroll to position [52, 0]
click at [43, 117] on icon at bounding box center [43, 115] width 4 height 5
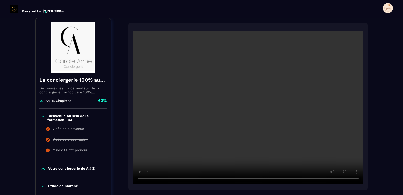
click at [43, 117] on icon at bounding box center [43, 115] width 3 height 1
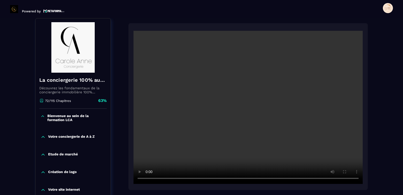
click at [45, 138] on icon at bounding box center [43, 136] width 5 height 5
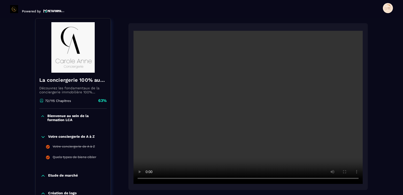
click at [42, 135] on icon at bounding box center [43, 136] width 5 height 5
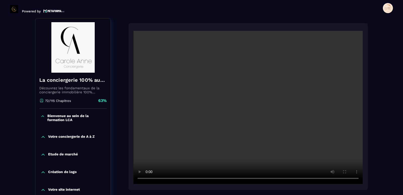
click at [45, 154] on icon at bounding box center [43, 154] width 5 height 5
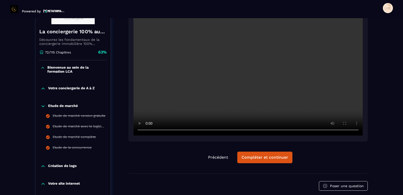
scroll to position [103, 0]
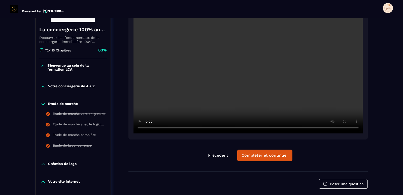
click at [42, 105] on icon at bounding box center [43, 103] width 5 height 5
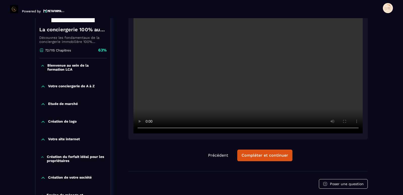
click at [44, 121] on icon at bounding box center [43, 121] width 5 height 5
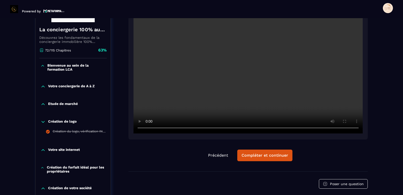
click at [44, 121] on icon at bounding box center [43, 122] width 3 height 2
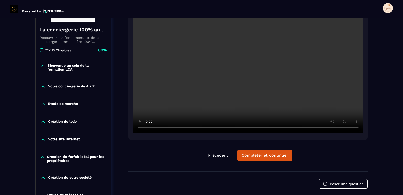
click at [43, 139] on icon at bounding box center [43, 139] width 5 height 5
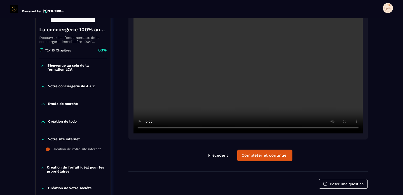
click at [43, 139] on icon at bounding box center [43, 139] width 5 height 5
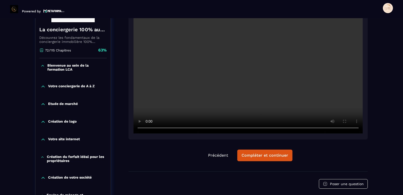
click at [42, 158] on icon at bounding box center [43, 156] width 4 height 5
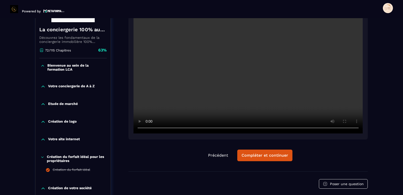
click at [42, 158] on icon at bounding box center [43, 156] width 4 height 5
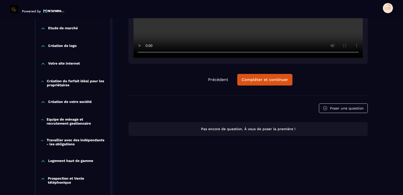
scroll to position [203, 0]
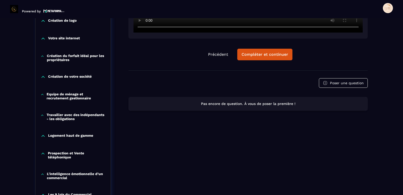
click at [43, 76] on icon at bounding box center [43, 77] width 3 height 2
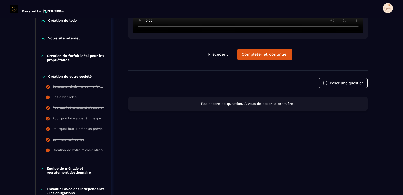
click at [43, 77] on icon at bounding box center [43, 77] width 3 height 2
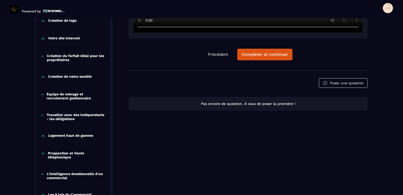
click at [43, 93] on icon at bounding box center [43, 94] width 4 height 5
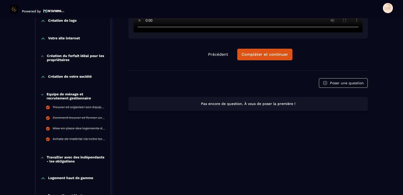
click at [42, 95] on icon at bounding box center [43, 94] width 4 height 5
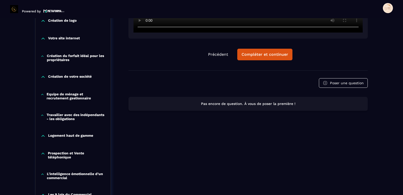
click at [44, 116] on icon at bounding box center [43, 114] width 4 height 5
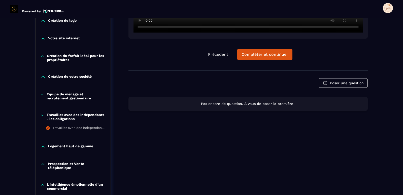
click at [42, 113] on icon at bounding box center [43, 114] width 4 height 5
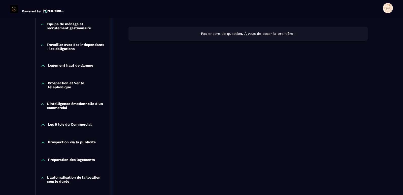
scroll to position [279, 0]
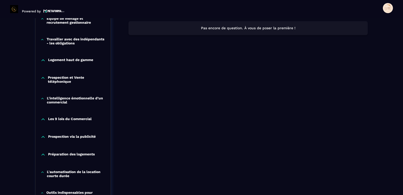
click at [45, 60] on icon at bounding box center [43, 60] width 5 height 5
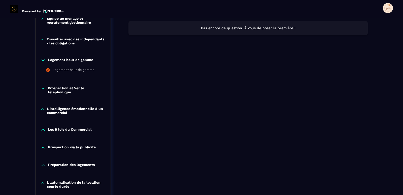
click at [45, 60] on icon at bounding box center [43, 60] width 5 height 5
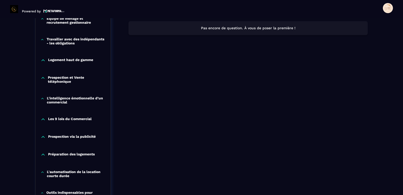
click at [44, 78] on icon at bounding box center [43, 78] width 3 height 2
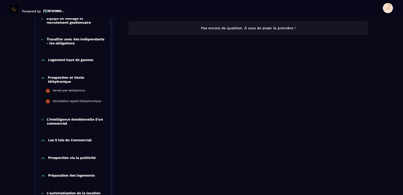
click at [44, 78] on icon at bounding box center [43, 77] width 5 height 5
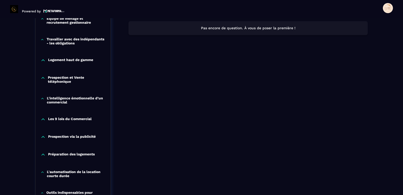
click at [42, 99] on icon at bounding box center [43, 98] width 4 height 5
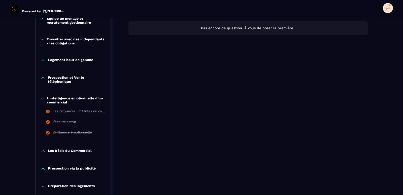
click at [42, 99] on icon at bounding box center [43, 98] width 4 height 5
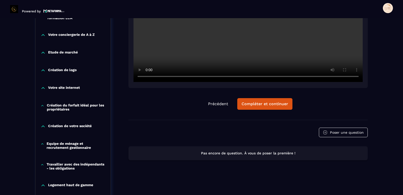
scroll to position [128, 0]
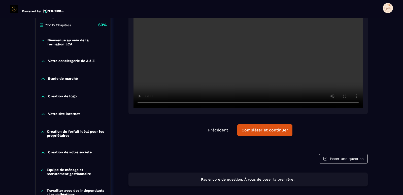
click at [43, 41] on icon at bounding box center [43, 40] width 4 height 5
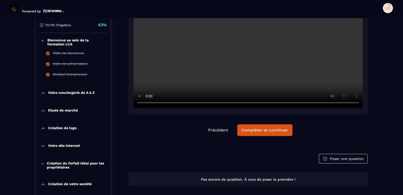
click at [43, 42] on icon at bounding box center [43, 40] width 4 height 5
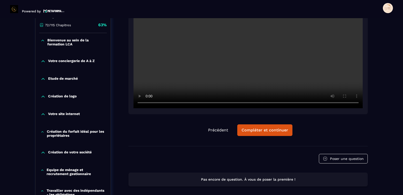
click at [44, 62] on icon at bounding box center [43, 61] width 5 height 5
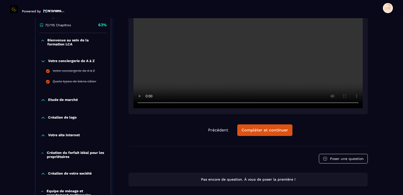
click at [44, 62] on icon at bounding box center [43, 61] width 5 height 5
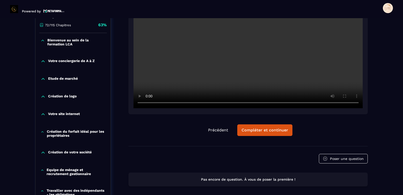
click at [44, 79] on icon at bounding box center [43, 78] width 5 height 5
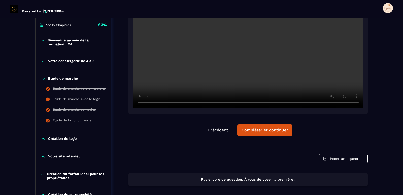
click at [44, 79] on icon at bounding box center [43, 79] width 3 height 2
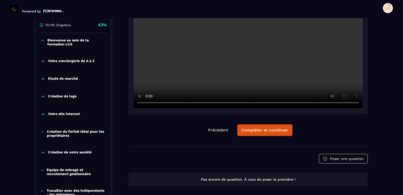
click at [44, 97] on icon at bounding box center [43, 97] width 3 height 2
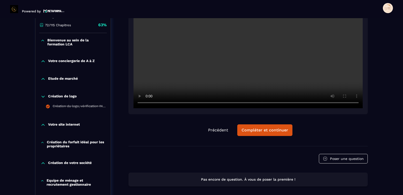
click at [44, 97] on icon at bounding box center [43, 97] width 3 height 2
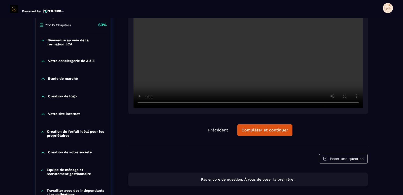
click at [43, 114] on icon at bounding box center [43, 114] width 3 height 2
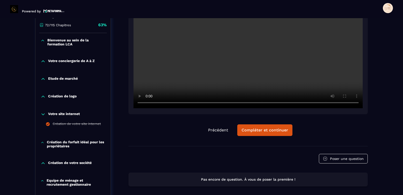
click at [43, 114] on icon at bounding box center [43, 113] width 5 height 5
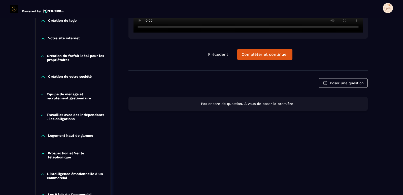
scroll to position [229, 0]
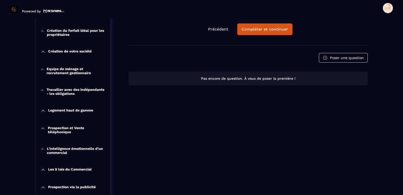
click at [42, 30] on icon at bounding box center [43, 30] width 4 height 5
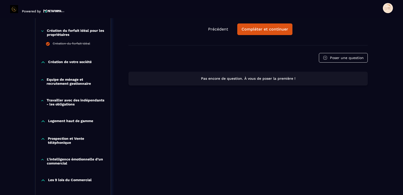
click at [42, 30] on icon at bounding box center [43, 30] width 4 height 5
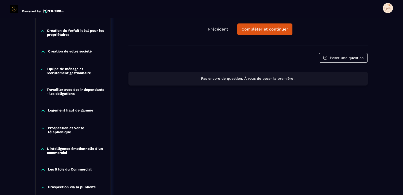
click at [43, 52] on icon at bounding box center [43, 51] width 5 height 5
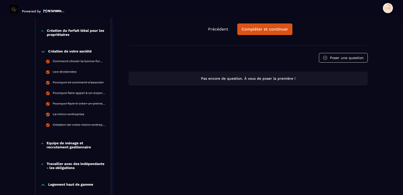
click at [45, 51] on icon at bounding box center [43, 51] width 5 height 5
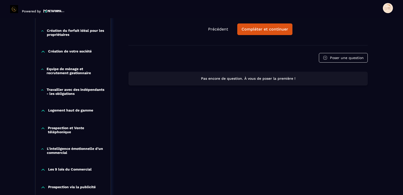
click at [44, 69] on icon at bounding box center [43, 69] width 4 height 5
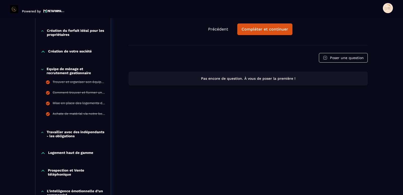
click at [42, 69] on icon at bounding box center [43, 69] width 4 height 5
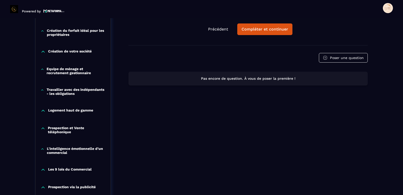
click at [43, 89] on icon at bounding box center [43, 89] width 4 height 5
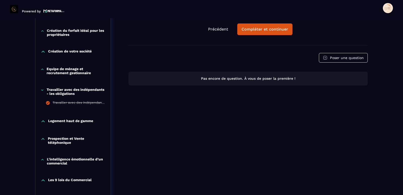
click at [41, 89] on icon at bounding box center [43, 89] width 4 height 5
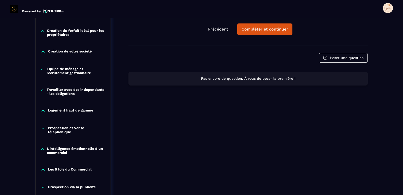
click at [43, 110] on icon at bounding box center [43, 111] width 3 height 2
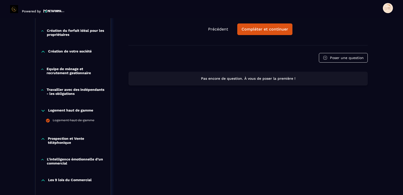
click at [43, 110] on icon at bounding box center [43, 110] width 5 height 5
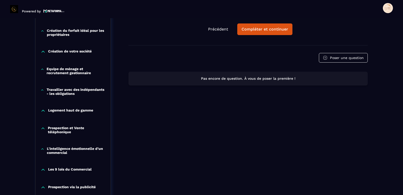
click at [42, 127] on icon at bounding box center [43, 128] width 5 height 5
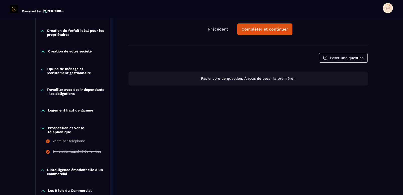
click at [42, 127] on icon at bounding box center [43, 128] width 5 height 5
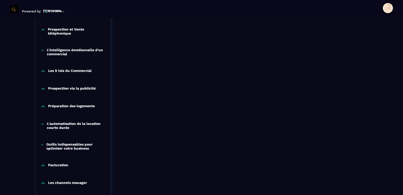
scroll to position [329, 0]
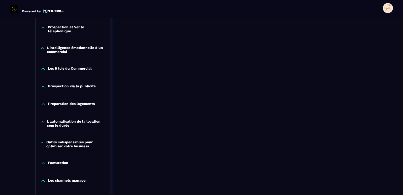
click at [43, 48] on icon at bounding box center [42, 48] width 2 height 1
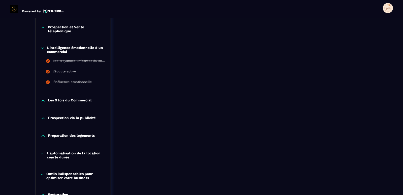
click at [41, 47] on icon at bounding box center [43, 48] width 4 height 5
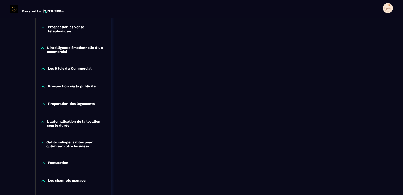
click at [43, 68] on icon at bounding box center [43, 69] width 3 height 2
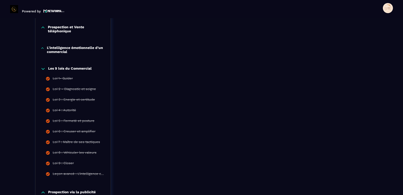
click at [44, 68] on icon at bounding box center [43, 68] width 5 height 5
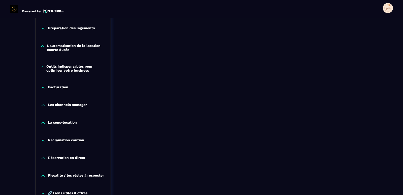
scroll to position [379, 0]
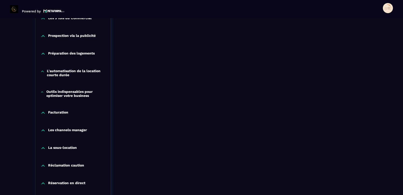
click at [42, 36] on icon at bounding box center [43, 36] width 3 height 2
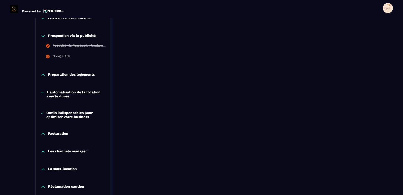
click at [42, 36] on icon at bounding box center [43, 36] width 3 height 2
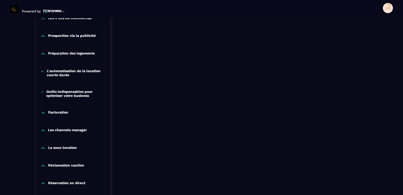
click at [43, 55] on icon at bounding box center [43, 53] width 5 height 5
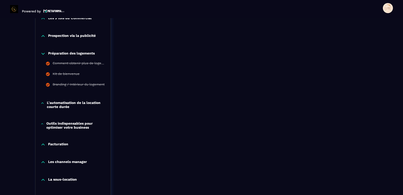
click at [43, 54] on icon at bounding box center [43, 54] width 3 height 2
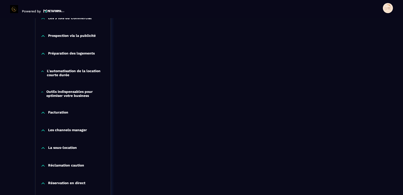
click at [43, 70] on icon at bounding box center [43, 71] width 4 height 5
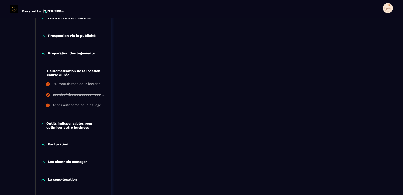
click at [43, 70] on icon at bounding box center [43, 71] width 4 height 5
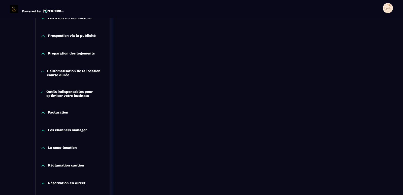
click at [42, 92] on icon at bounding box center [42, 91] width 2 height 1
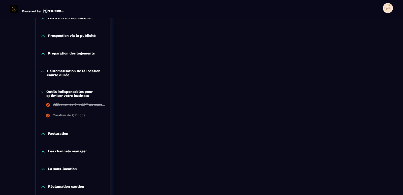
click at [42, 92] on icon at bounding box center [42, 91] width 2 height 1
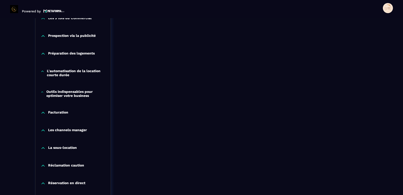
click at [44, 112] on icon at bounding box center [43, 112] width 5 height 5
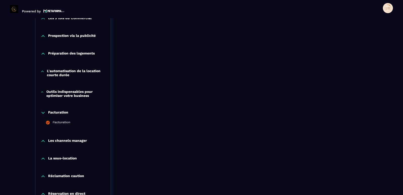
click at [44, 112] on icon at bounding box center [43, 112] width 5 height 5
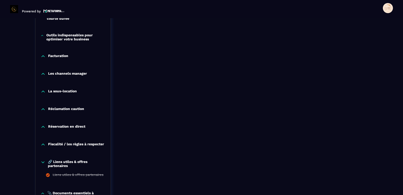
scroll to position [455, 0]
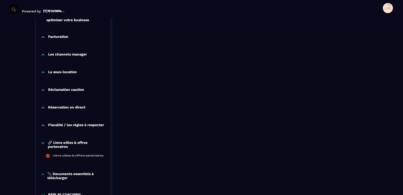
click at [43, 53] on icon at bounding box center [43, 54] width 5 height 5
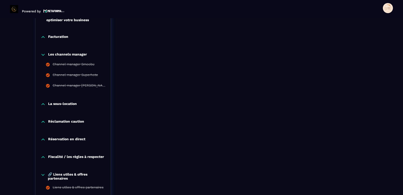
click at [43, 53] on icon at bounding box center [43, 54] width 5 height 5
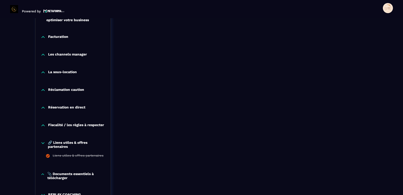
click at [44, 73] on icon at bounding box center [43, 72] width 5 height 5
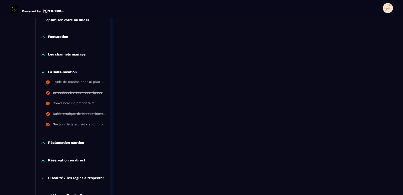
click at [44, 73] on icon at bounding box center [43, 72] width 3 height 2
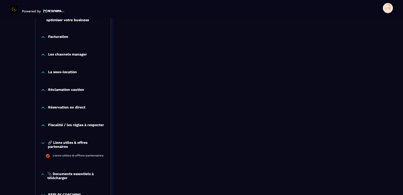
click at [43, 89] on icon at bounding box center [43, 90] width 3 height 2
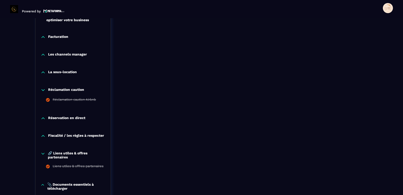
click at [43, 89] on icon at bounding box center [43, 89] width 5 height 5
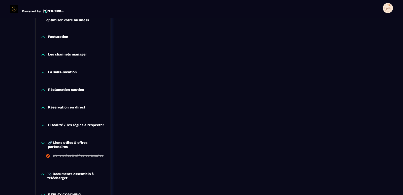
click at [44, 106] on icon at bounding box center [43, 107] width 5 height 5
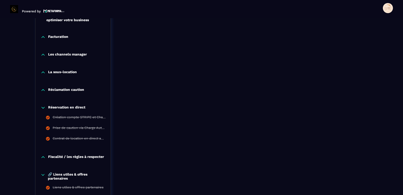
click at [44, 106] on icon at bounding box center [43, 107] width 5 height 5
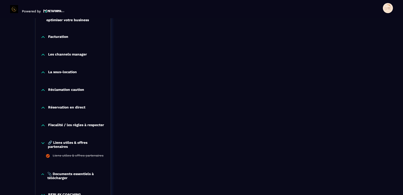
click at [44, 126] on icon at bounding box center [43, 125] width 5 height 5
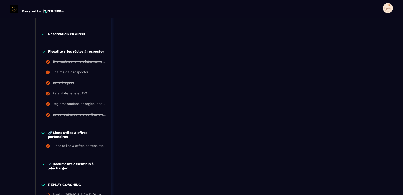
scroll to position [530, 0]
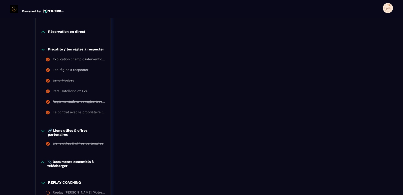
click at [41, 49] on icon at bounding box center [43, 49] width 5 height 5
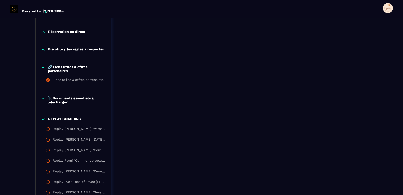
click at [42, 101] on icon at bounding box center [43, 98] width 4 height 5
click at [42, 68] on icon at bounding box center [43, 67] width 5 height 5
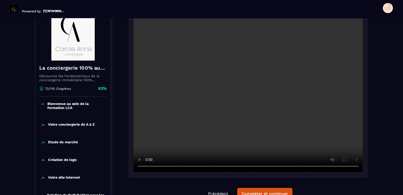
scroll to position [72, 0]
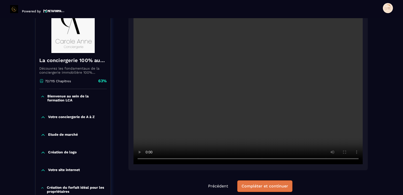
click at [262, 188] on button "Compléter et continuer" at bounding box center [264, 186] width 55 height 12
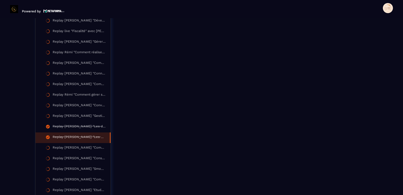
scroll to position [681, 0]
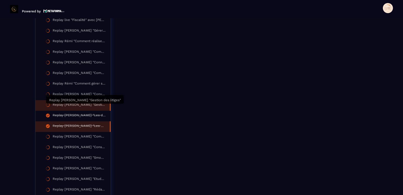
click at [64, 105] on div "Replay [PERSON_NAME] "Gestion des litiges"" at bounding box center [79, 105] width 52 height 6
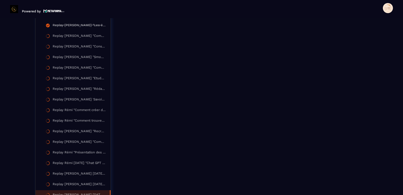
scroll to position [726, 0]
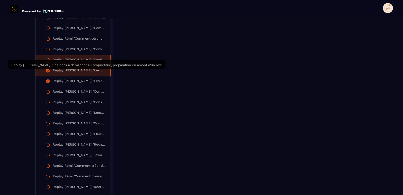
click at [81, 70] on div "Replay [PERSON_NAME] "Les docs à demander au propriétaire, préparation en amont…" at bounding box center [79, 71] width 52 height 6
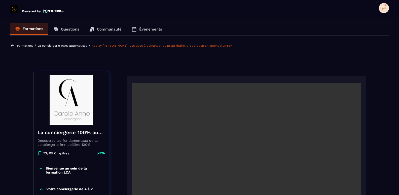
click at [387, 9] on span at bounding box center [384, 8] width 10 height 10
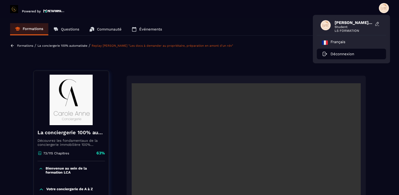
click at [346, 53] on p "Déconnexion" at bounding box center [342, 54] width 24 height 5
